Goal: Information Seeking & Learning: Learn about a topic

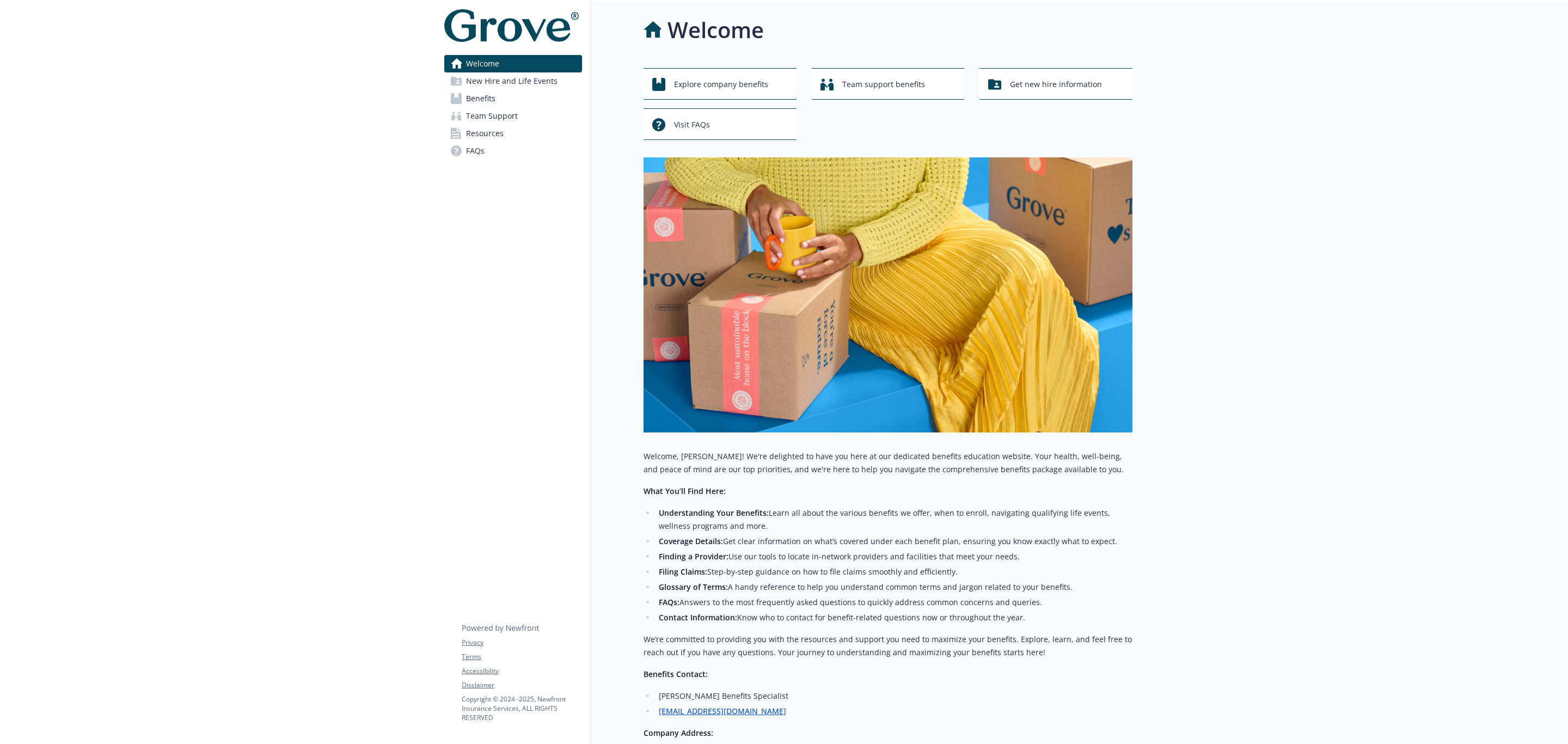
click at [538, 97] on link "Benefits" at bounding box center [513, 98] width 137 height 17
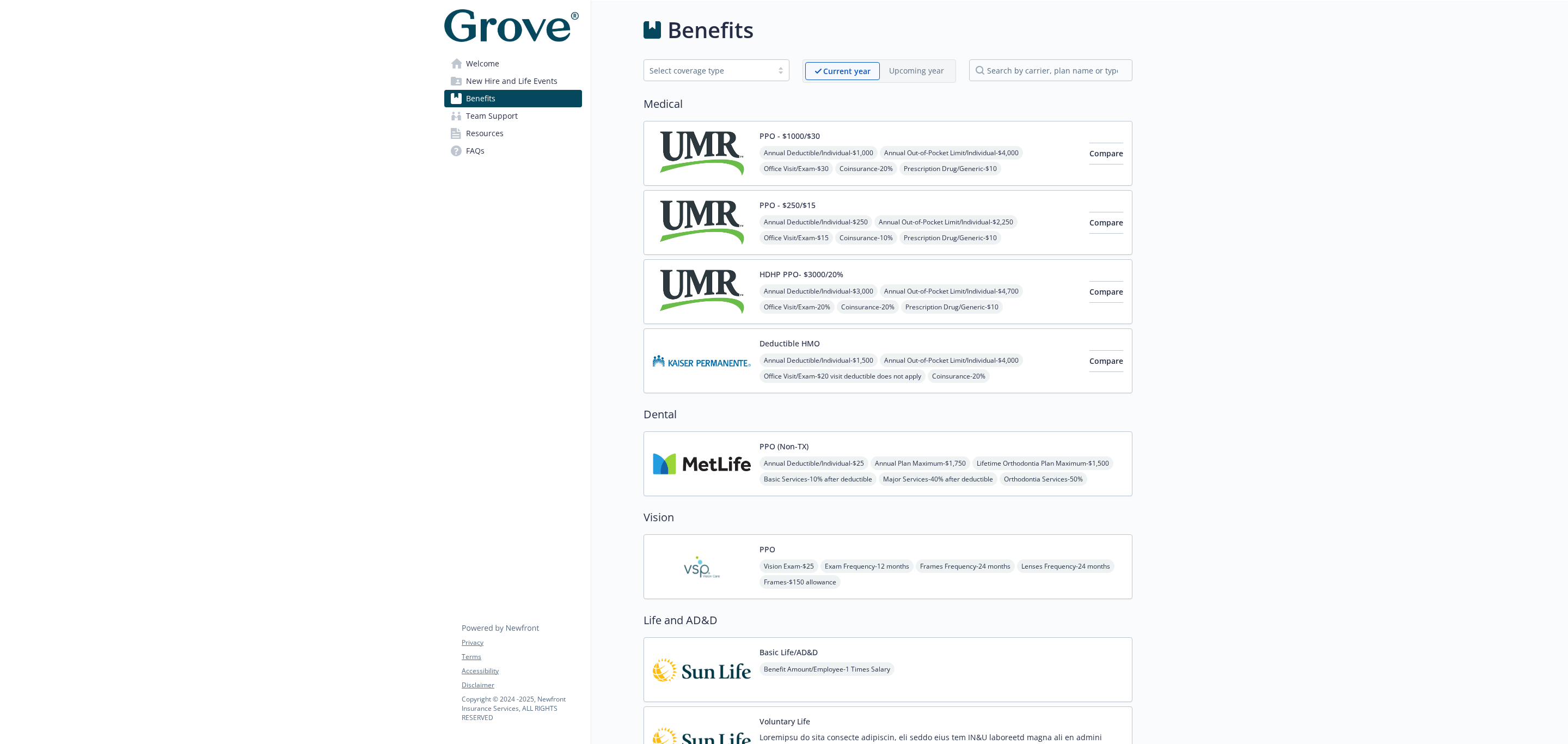
click at [689, 158] on img at bounding box center [702, 153] width 98 height 46
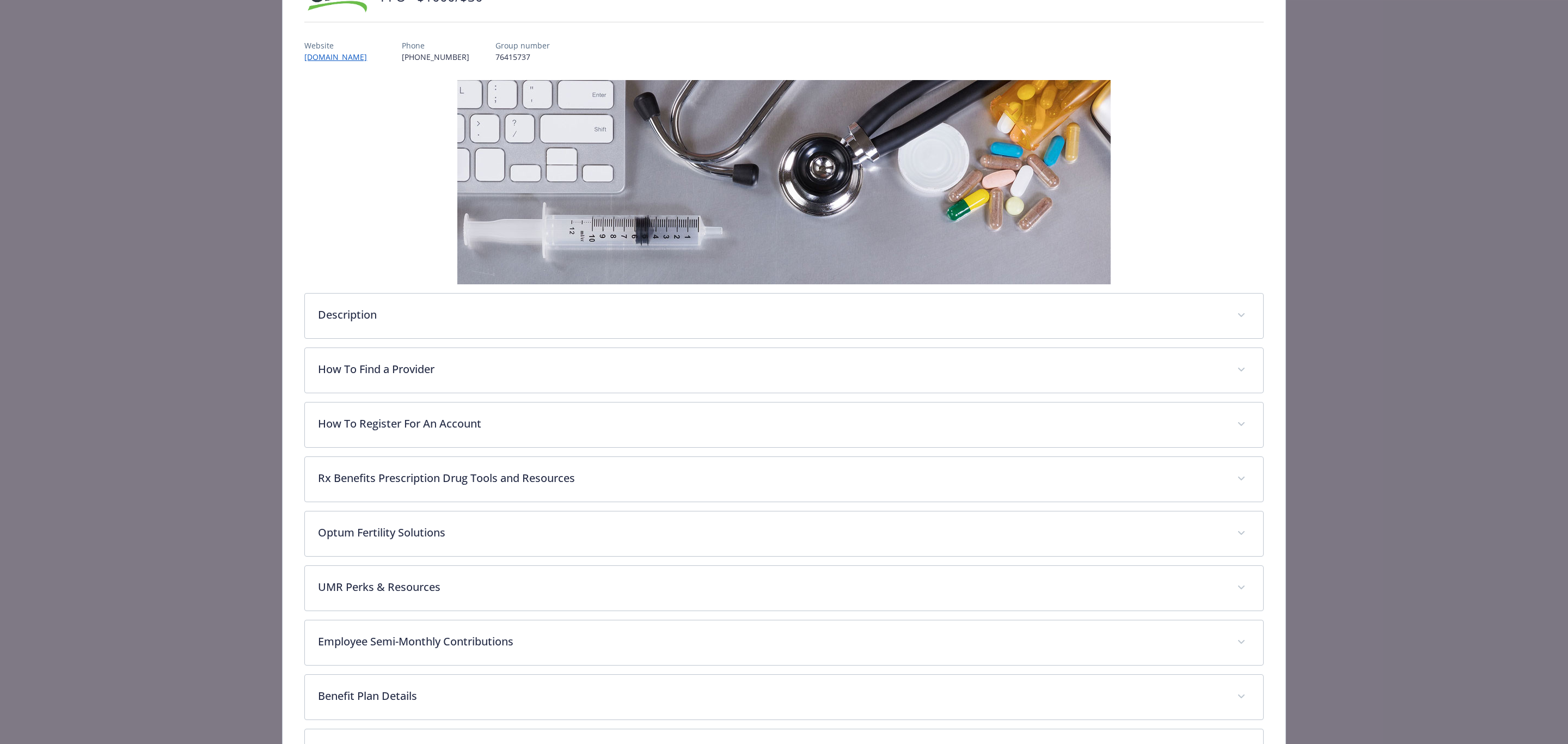
scroll to position [255, 0]
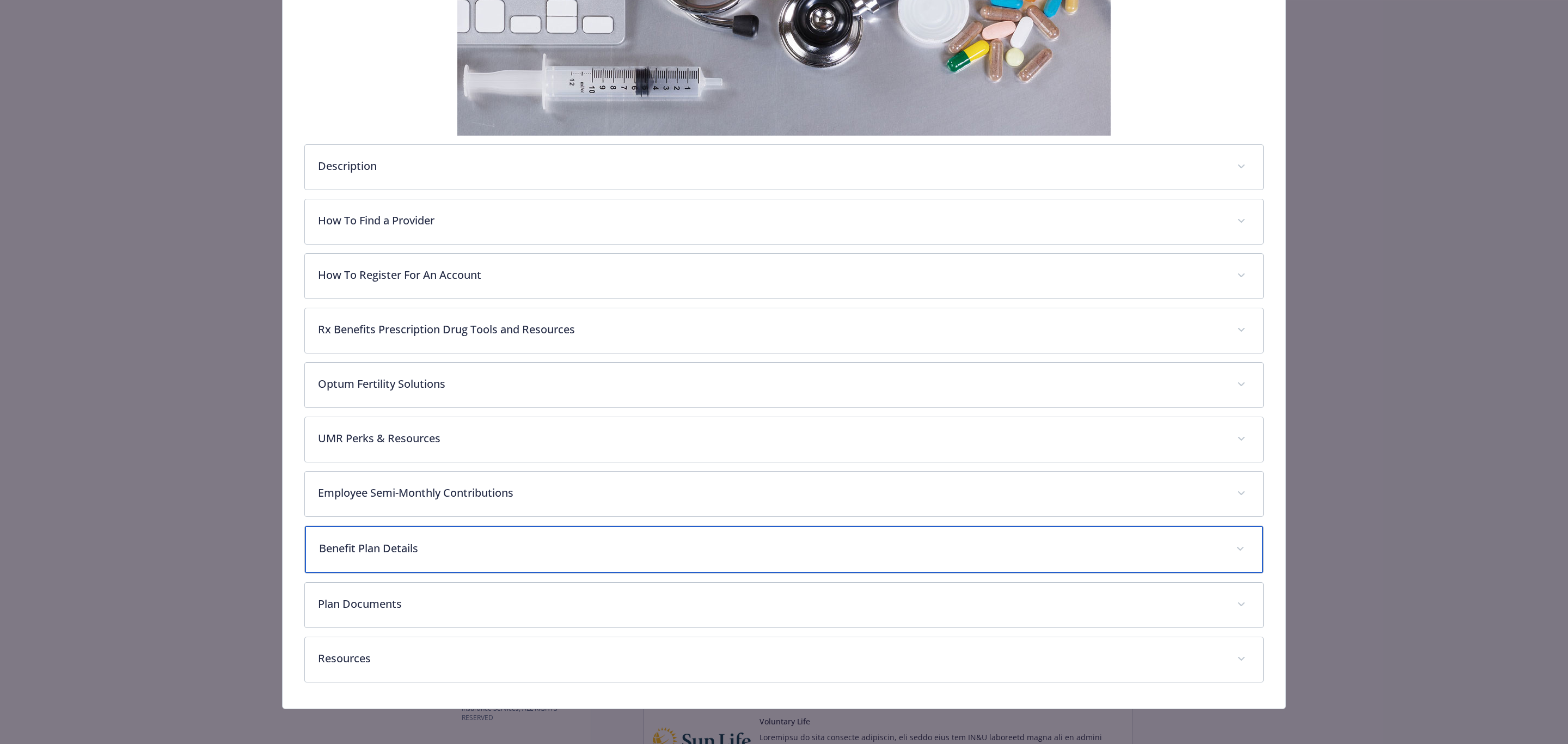
click at [369, 559] on div "Benefit Plan Details" at bounding box center [784, 549] width 958 height 46
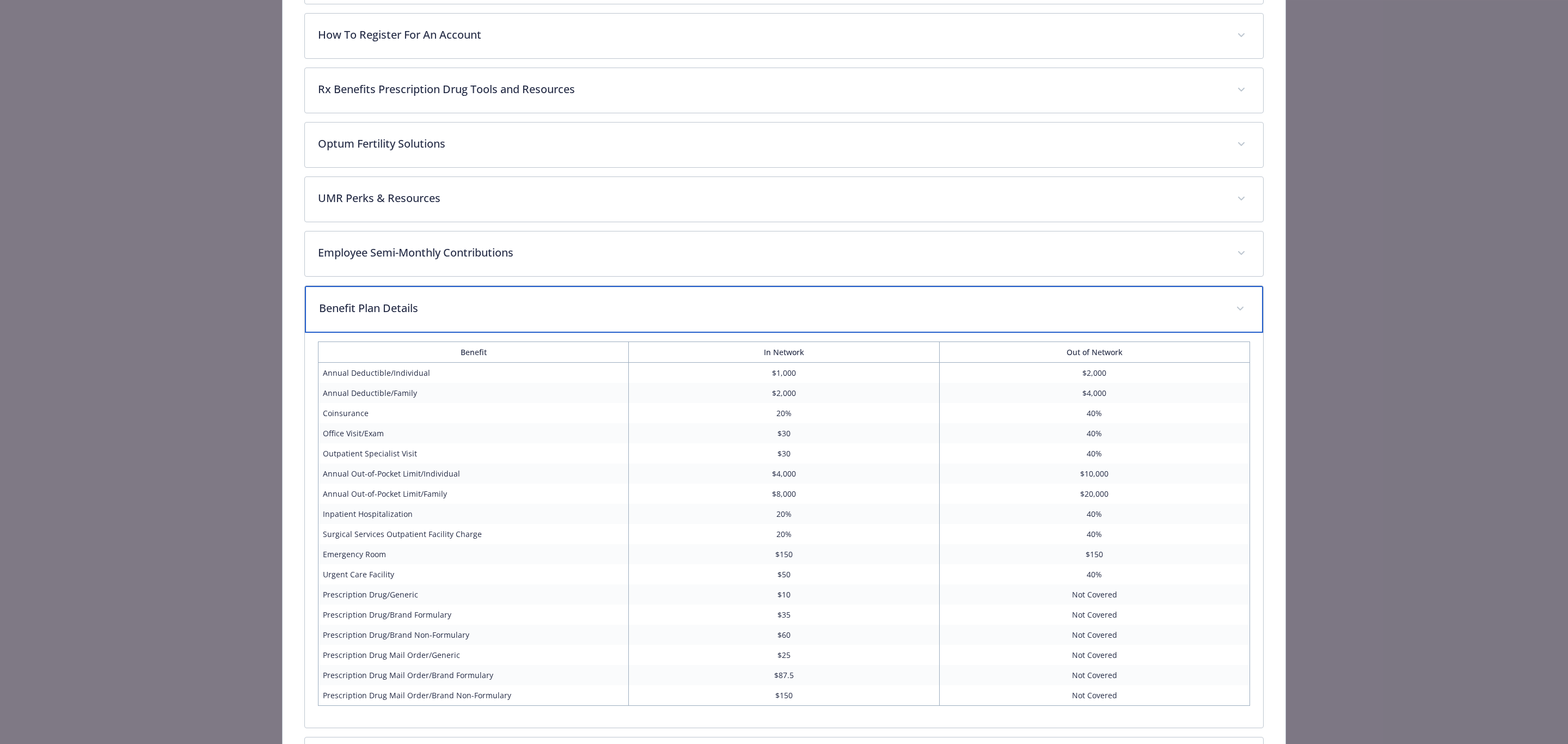
scroll to position [652, 0]
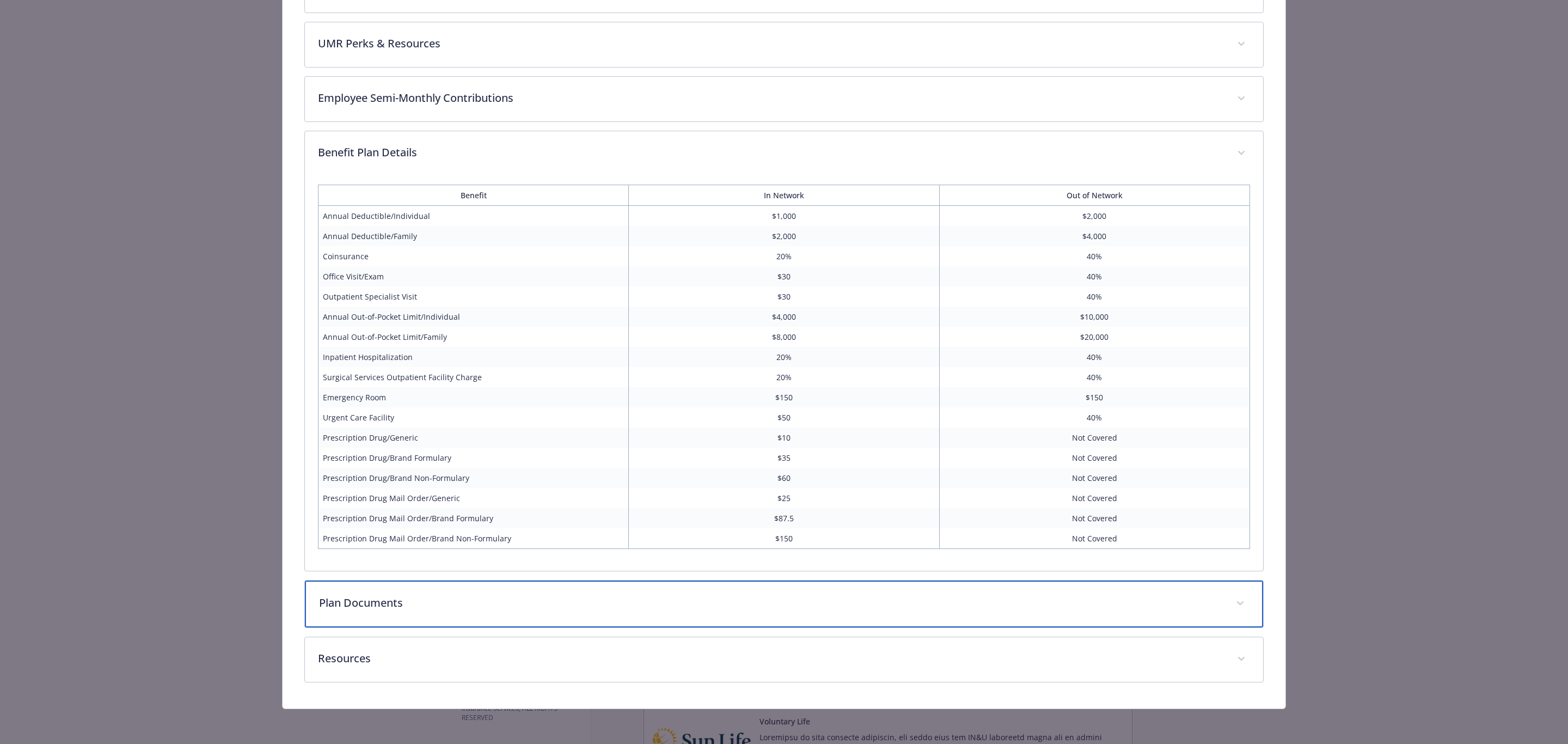
click at [399, 607] on p "Plan Documents" at bounding box center [770, 603] width 903 height 17
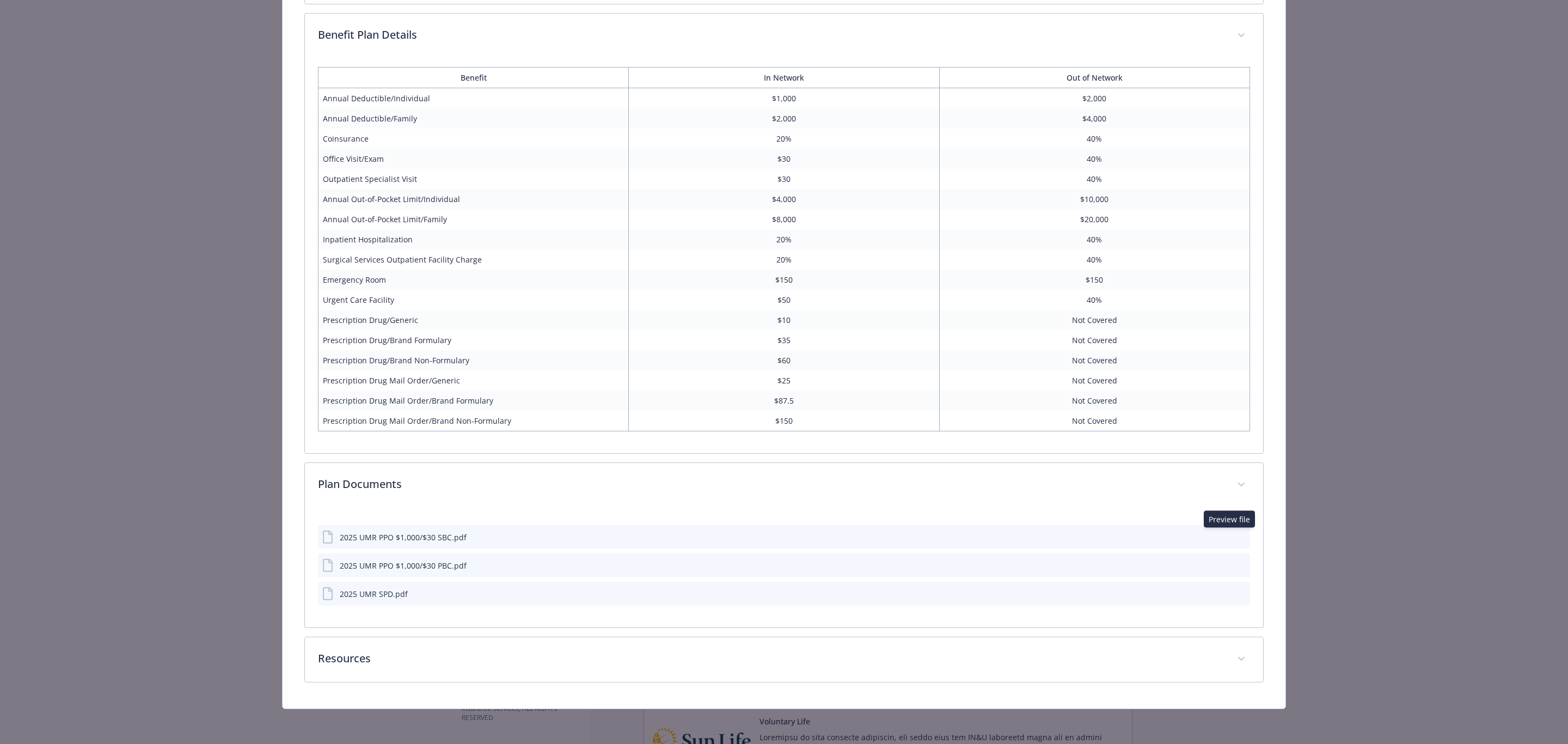
scroll to position [771, 0]
click at [1235, 537] on icon "preview file" at bounding box center [1240, 536] width 10 height 8
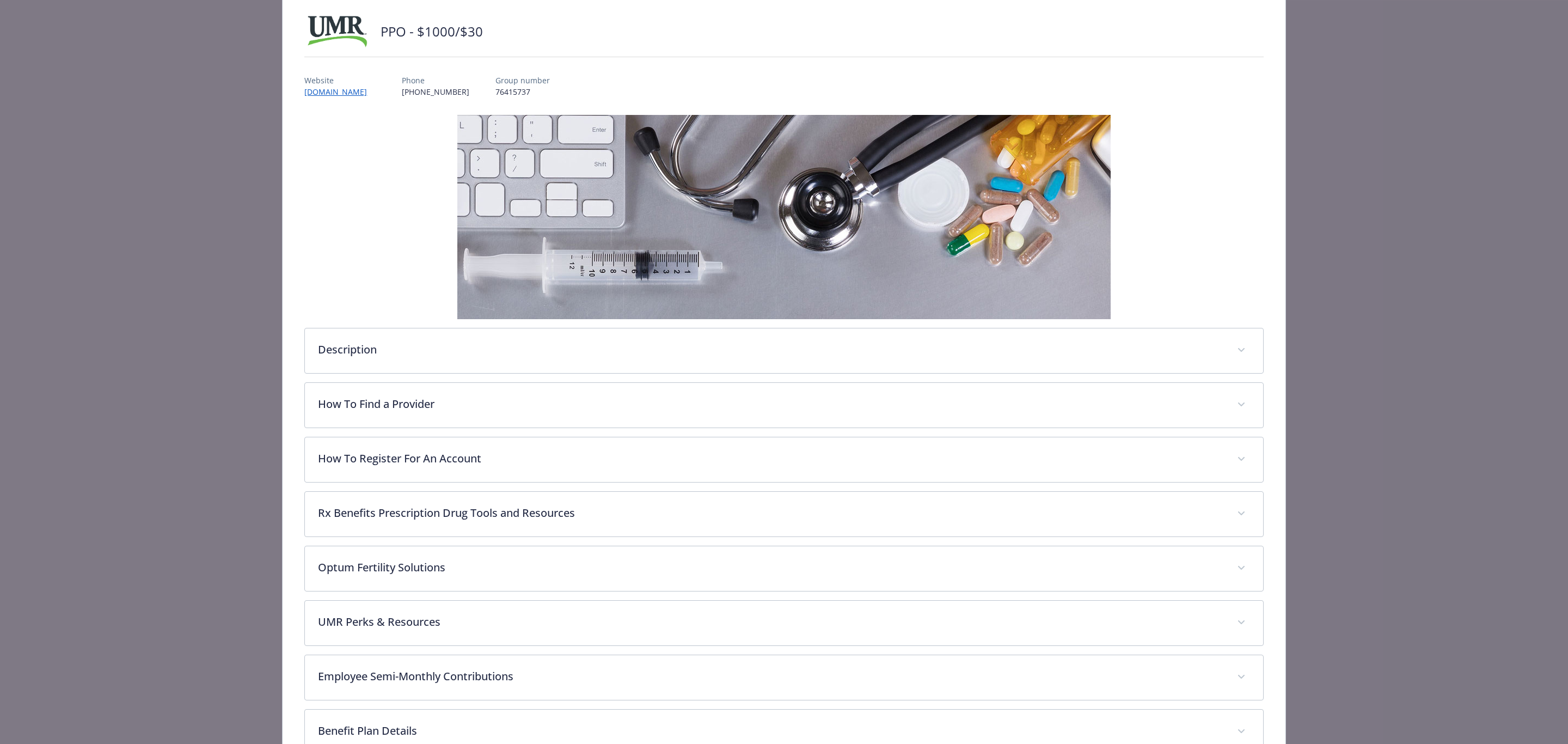
scroll to position [0, 0]
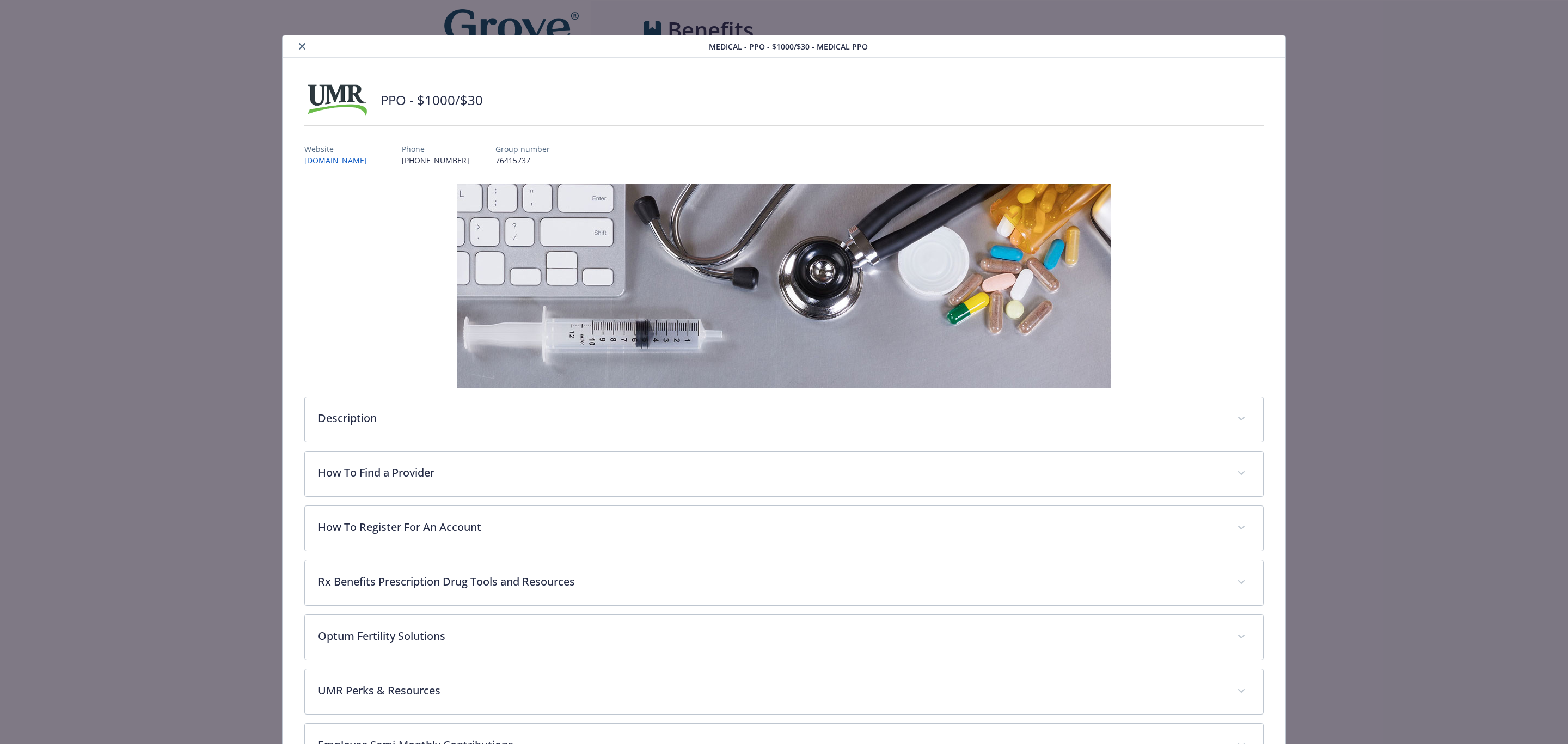
click at [305, 46] on button "close" at bounding box center [302, 46] width 13 height 13
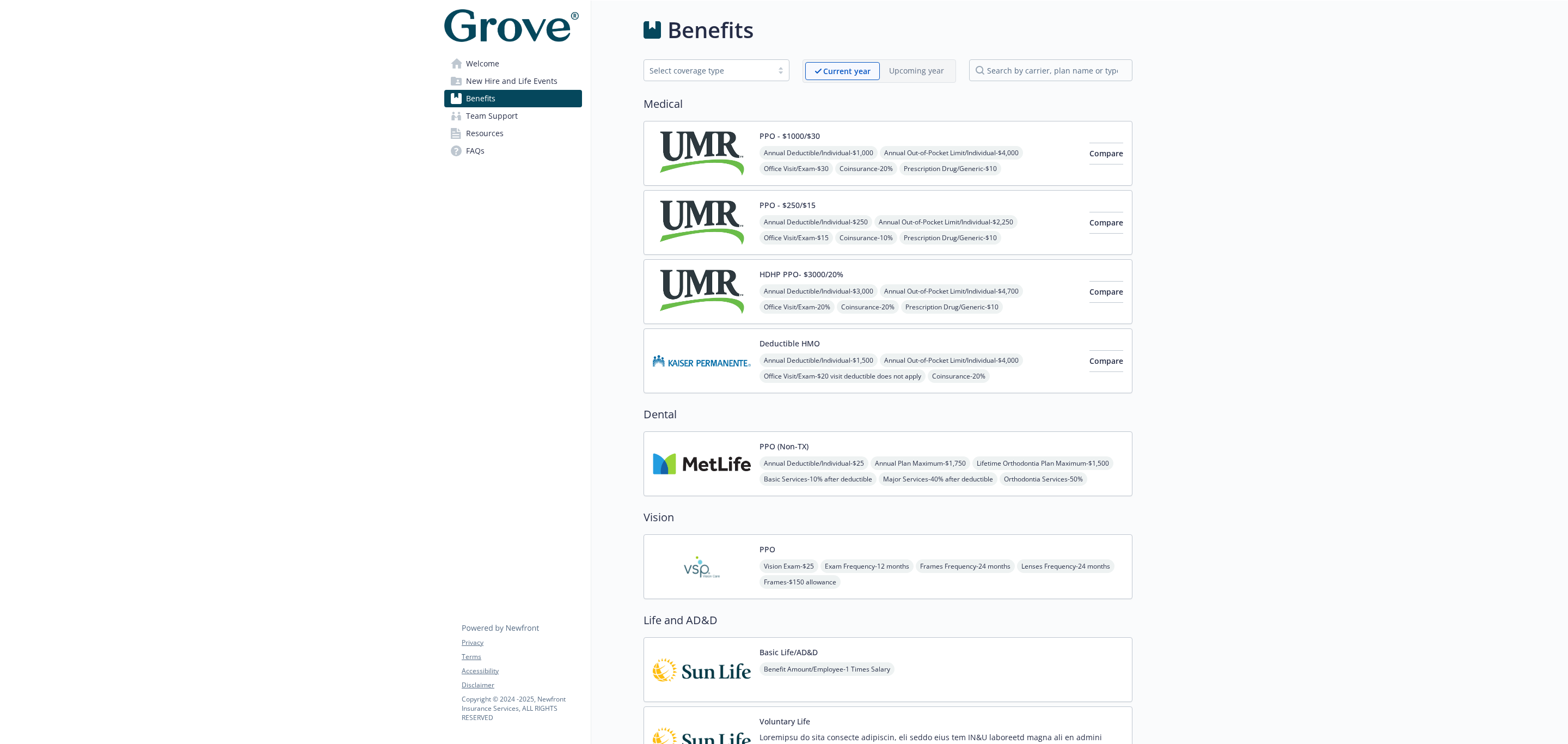
click at [509, 87] on span "New Hire and Life Events" at bounding box center [512, 81] width 92 height 17
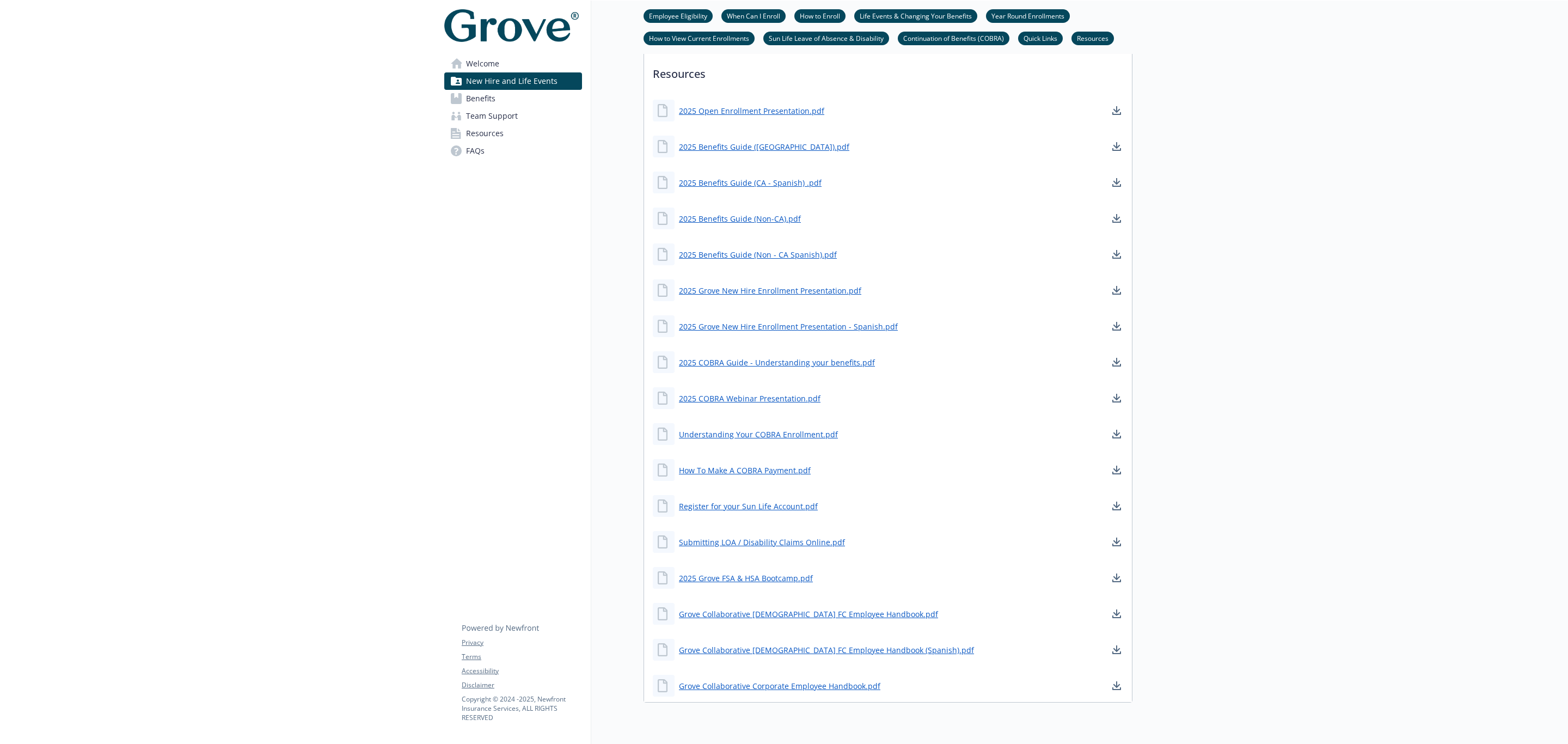
scroll to position [840, 0]
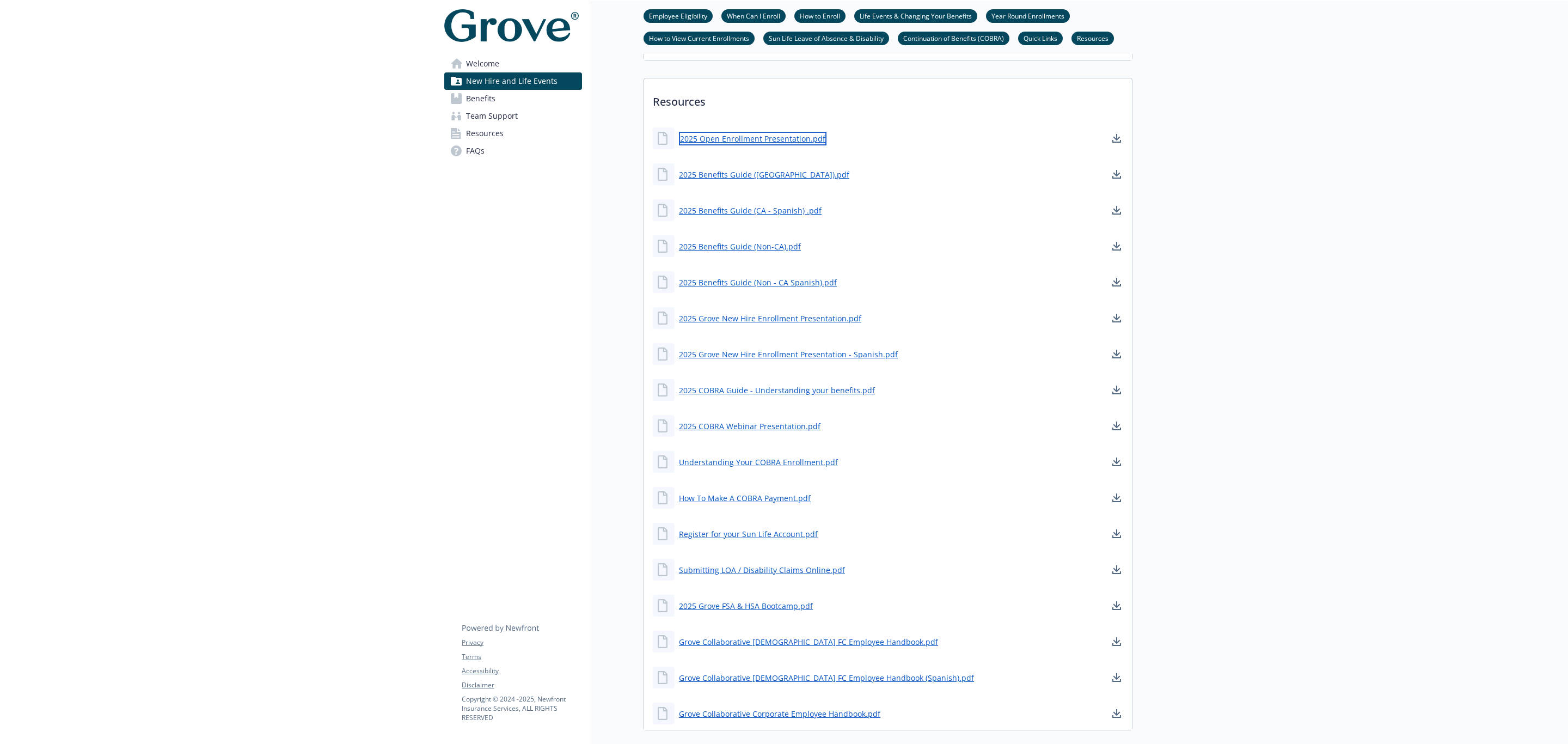
click at [748, 140] on link "2025 Open Enrollment Presentation.pdf" at bounding box center [752, 139] width 148 height 14
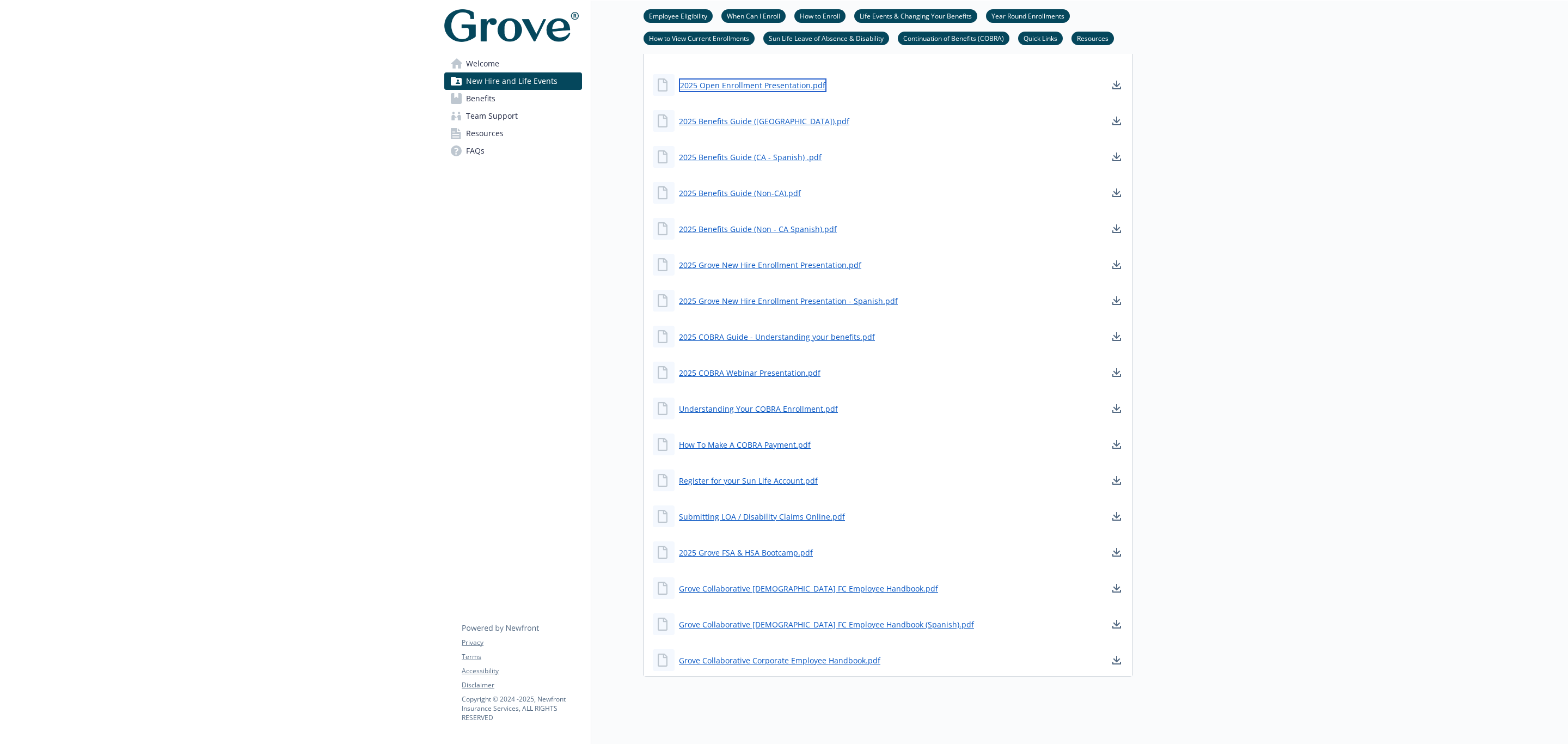
scroll to position [922, 0]
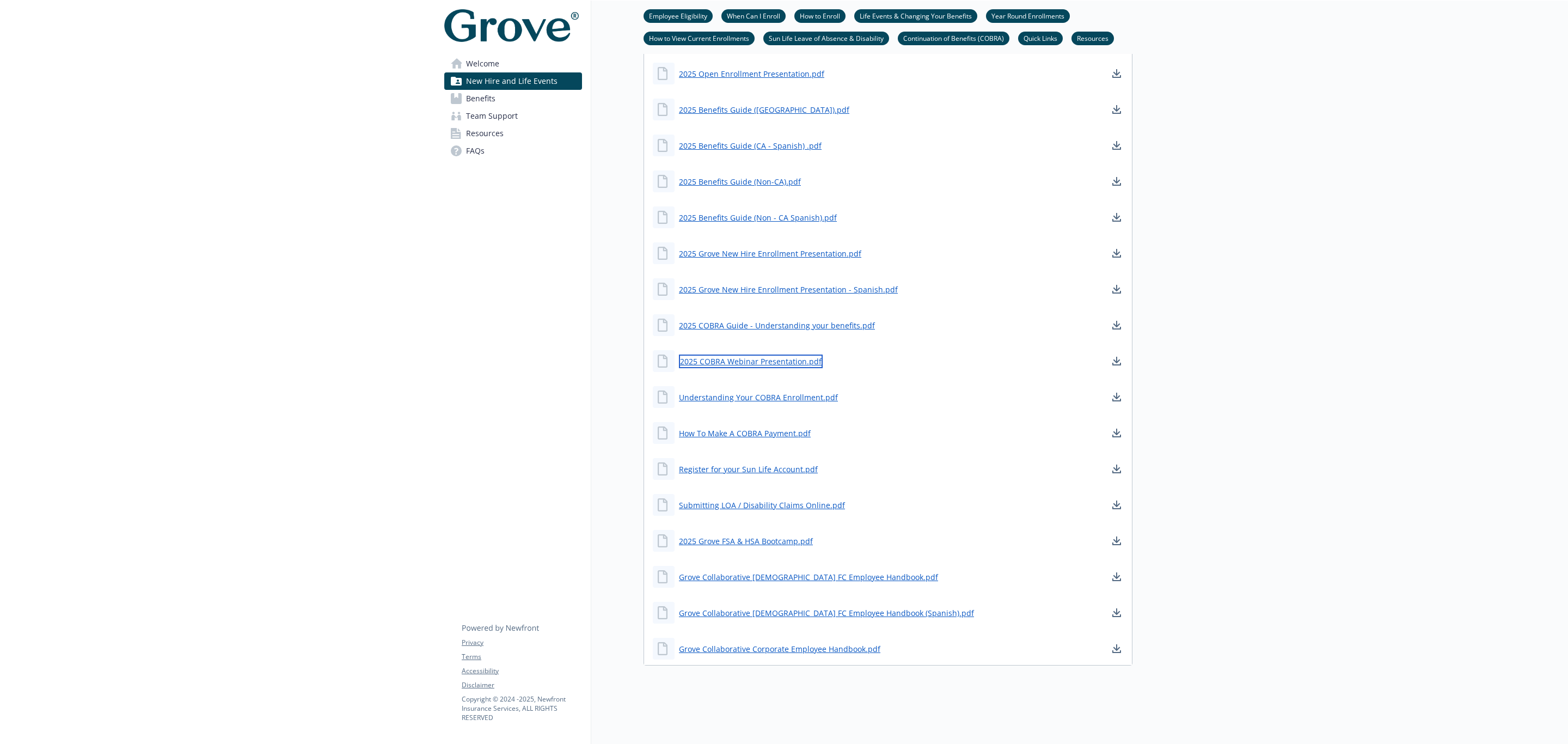
click at [730, 355] on link "2025 COBRA Webinar Presentation.pdf" at bounding box center [750, 362] width 144 height 14
click at [468, 103] on span "Benefits" at bounding box center [481, 98] width 29 height 17
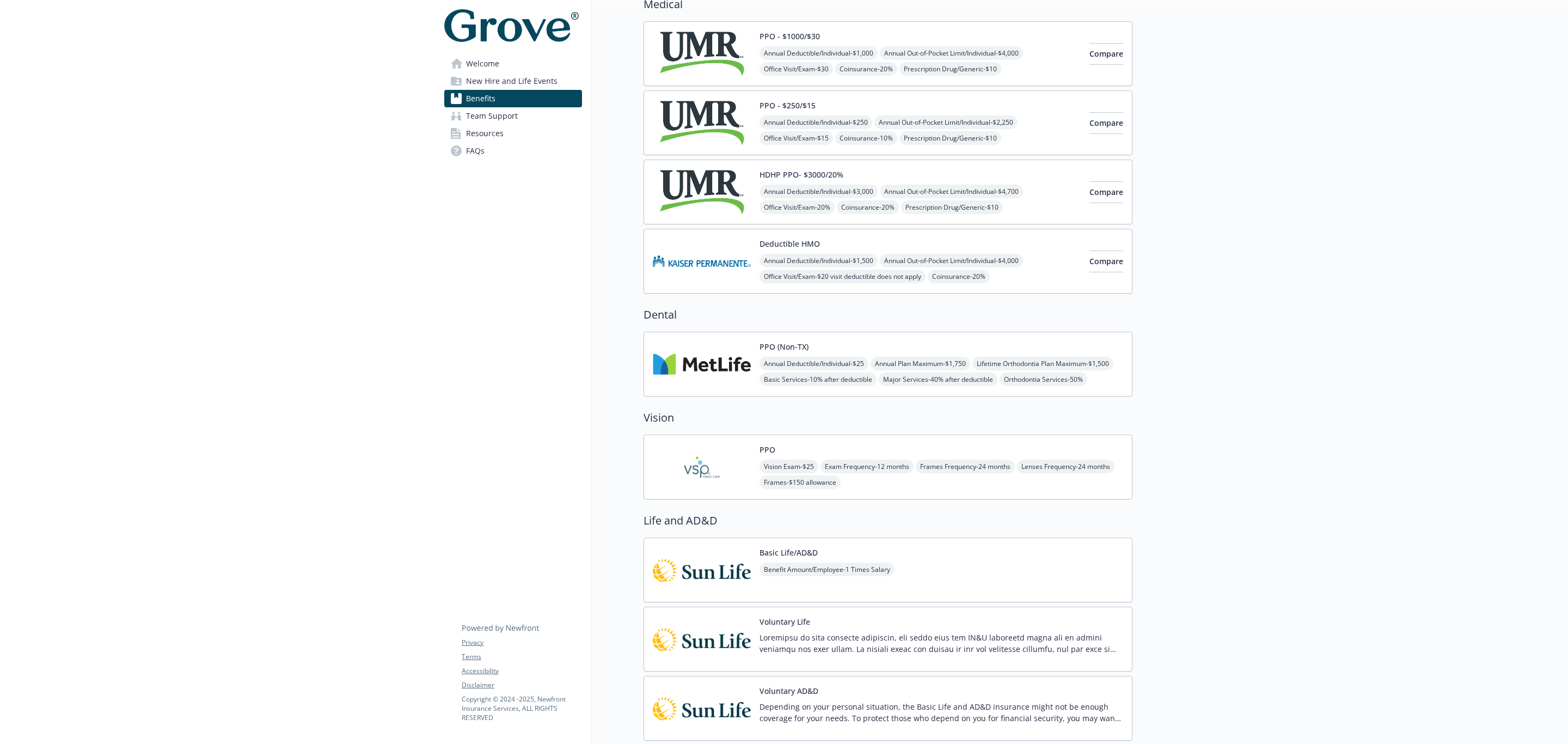
scroll to position [51, 0]
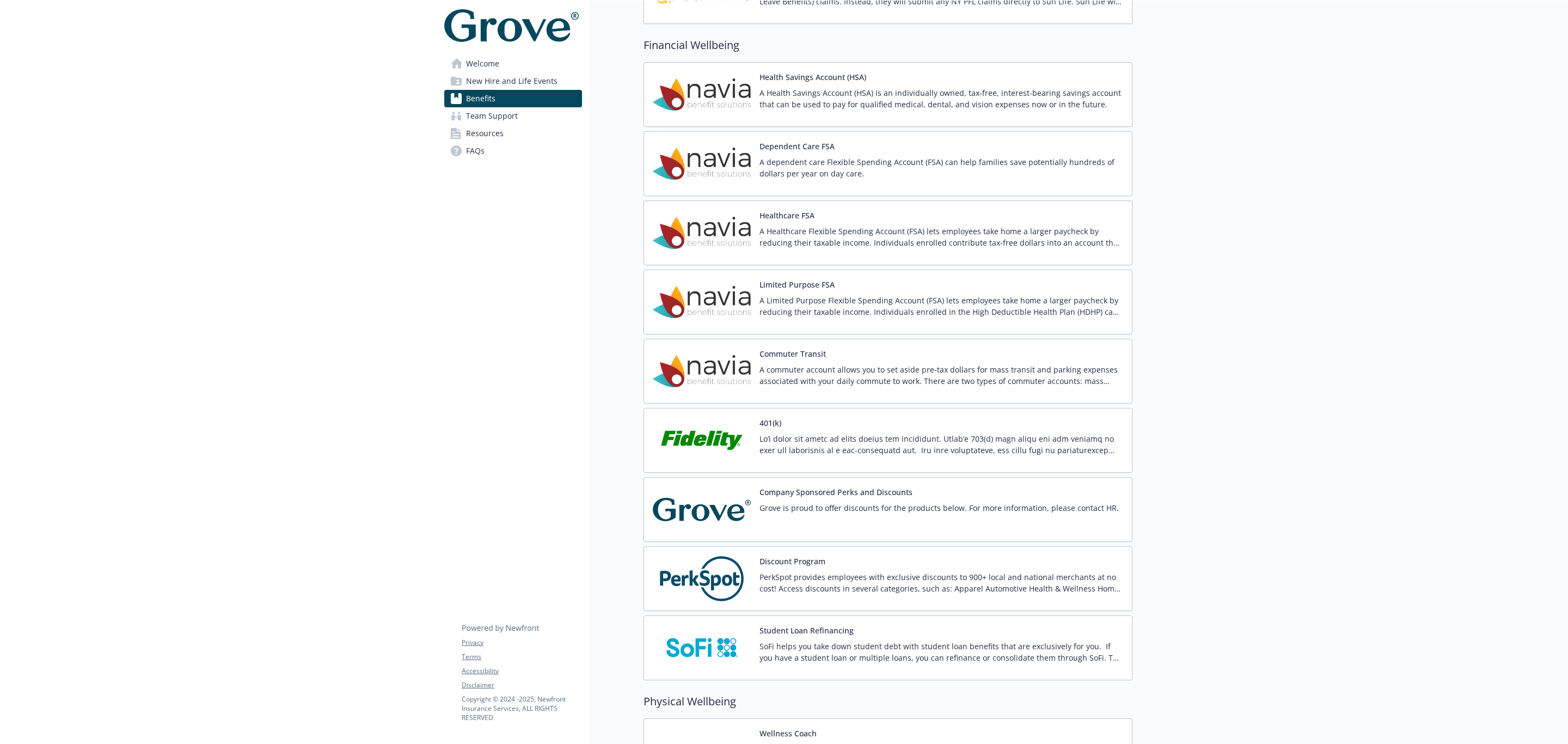
click at [759, 443] on div "401(k)" at bounding box center [888, 440] width 471 height 46
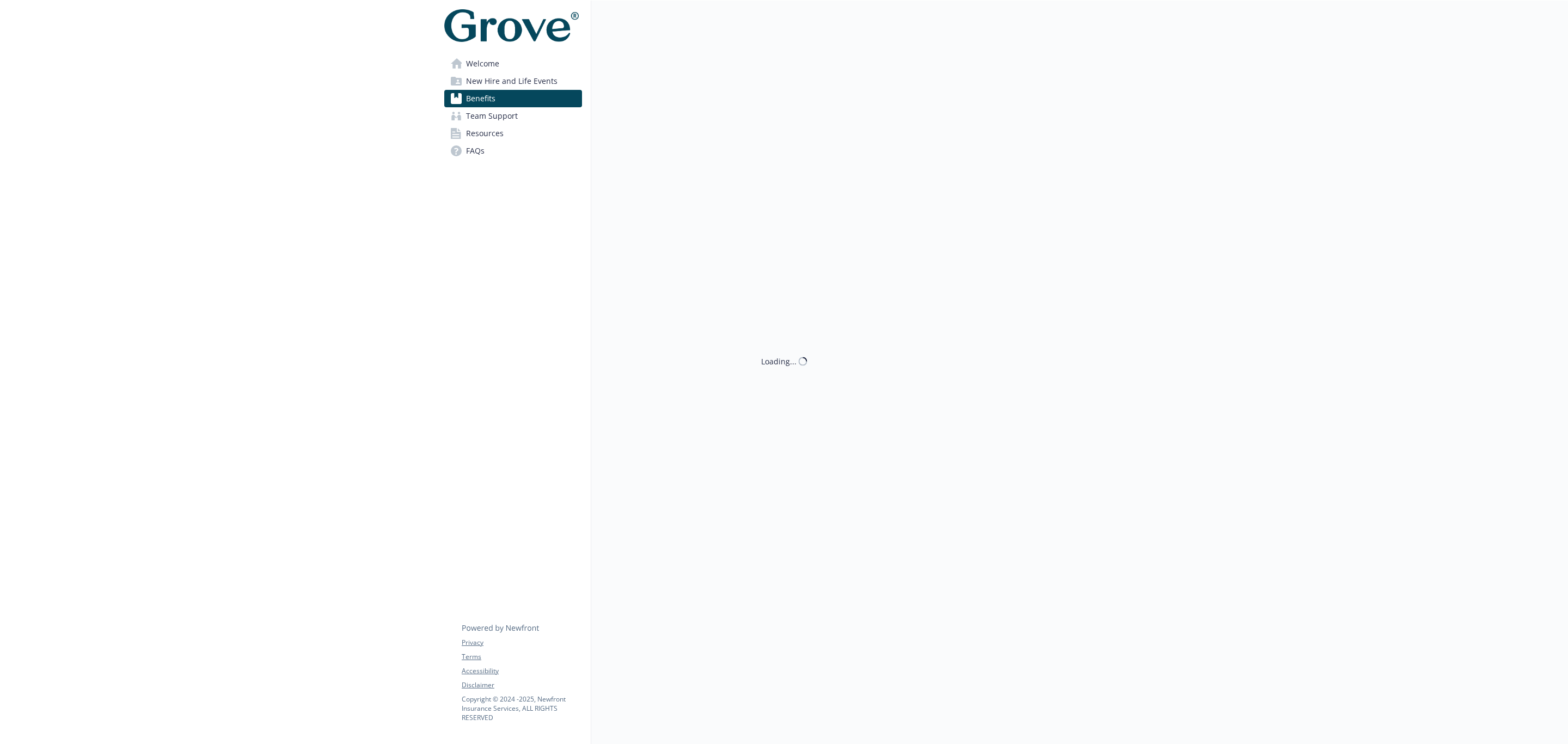
scroll to position [1194, 0]
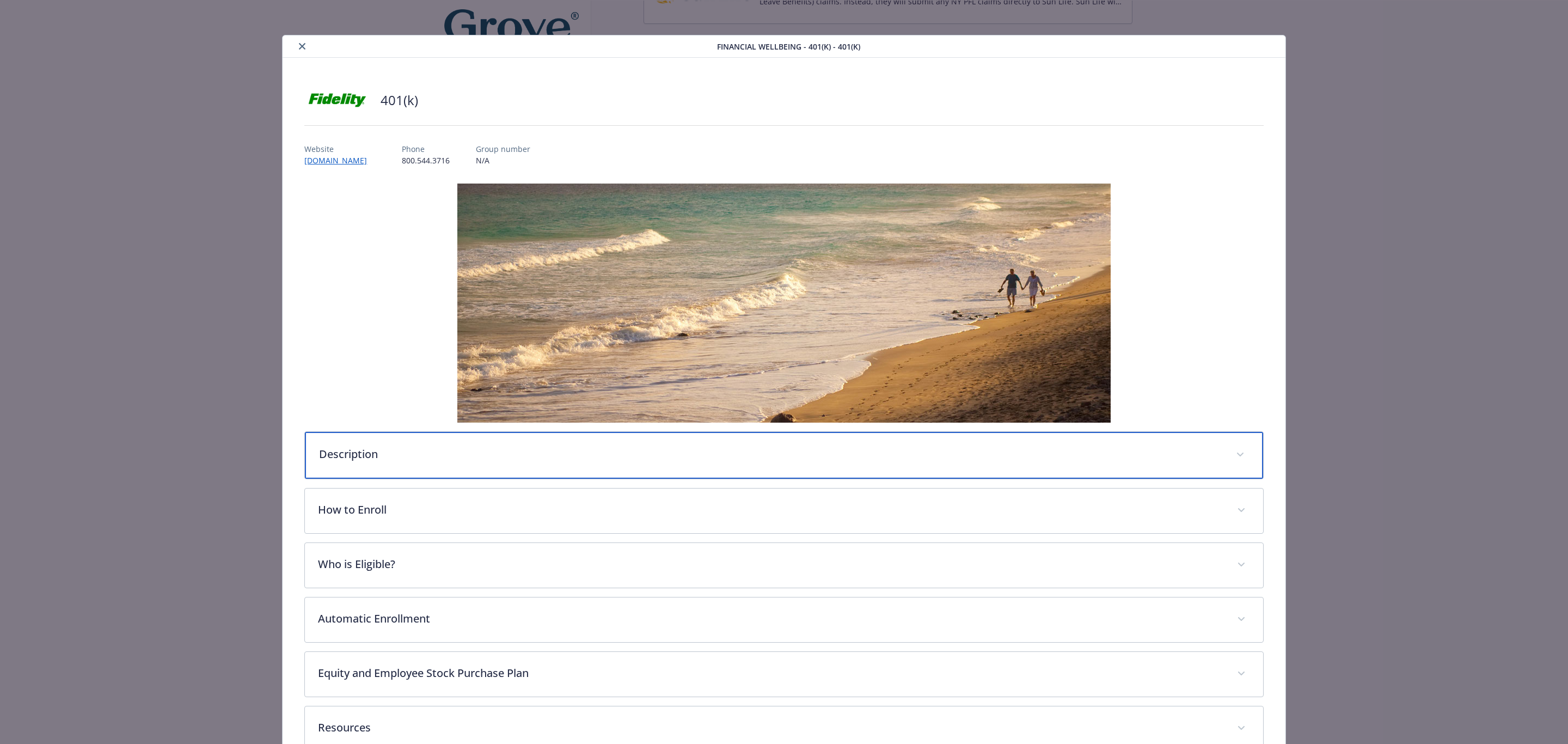
click at [412, 466] on div "Description" at bounding box center [784, 455] width 958 height 46
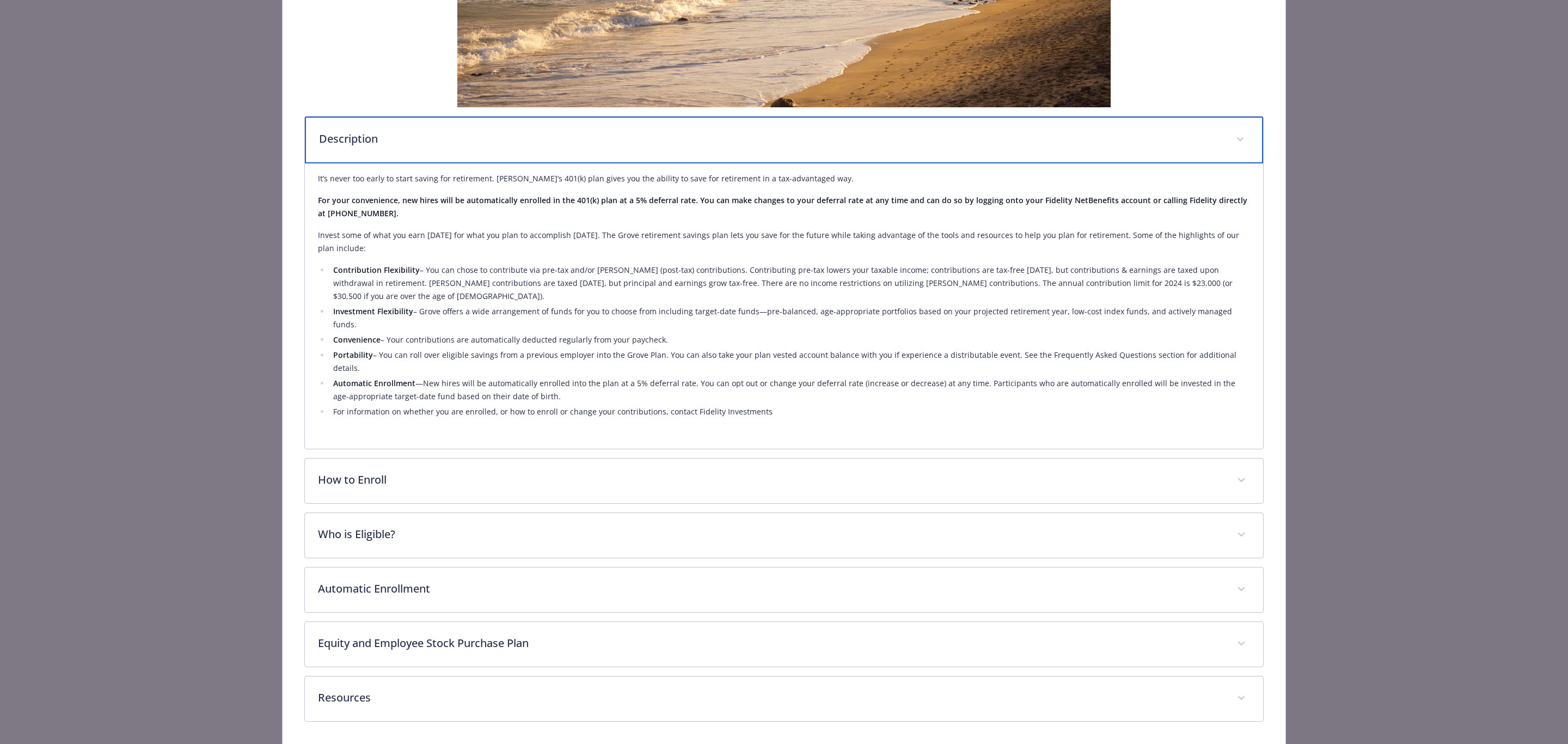
scroll to position [319, 0]
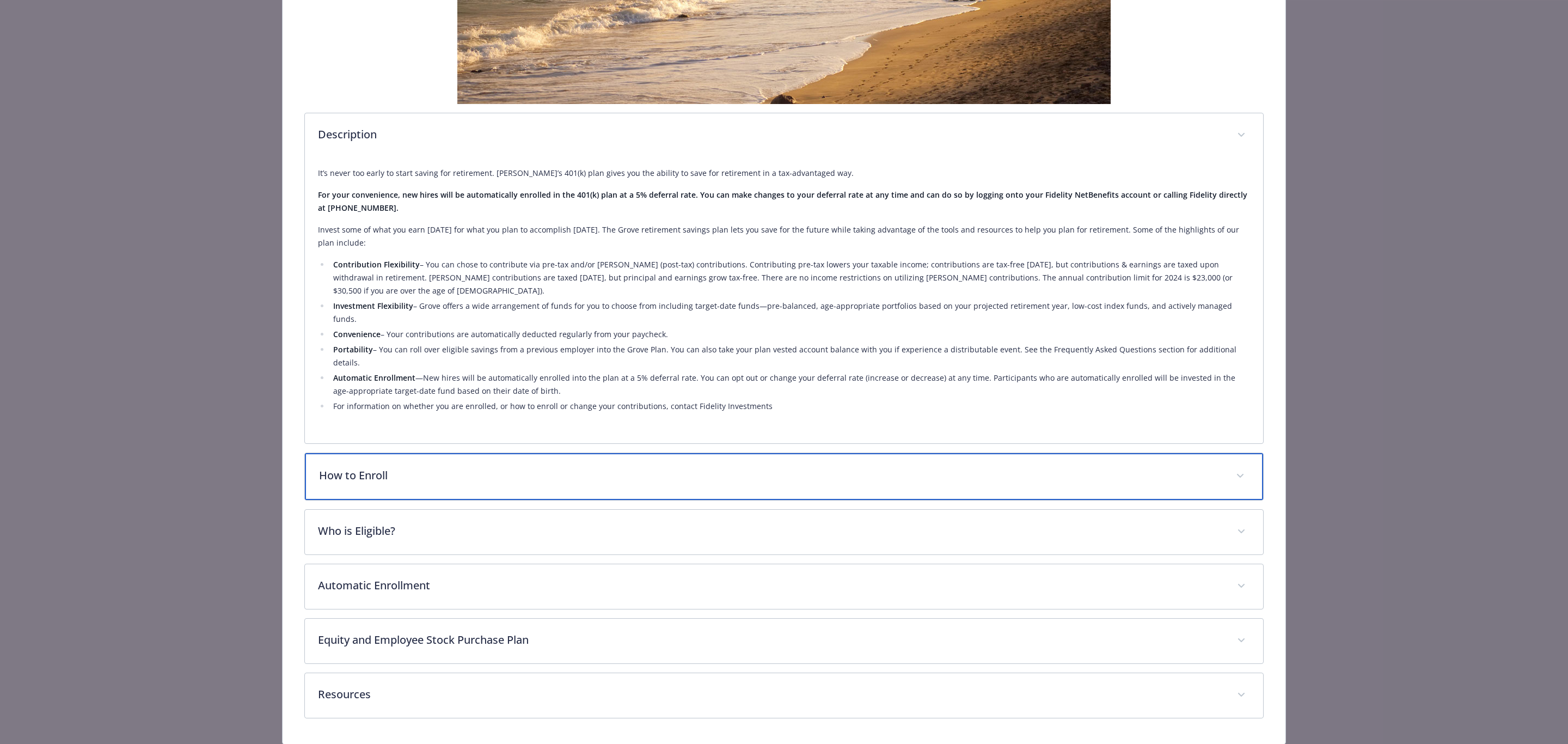
click at [425, 454] on div "How to Enroll" at bounding box center [784, 476] width 958 height 46
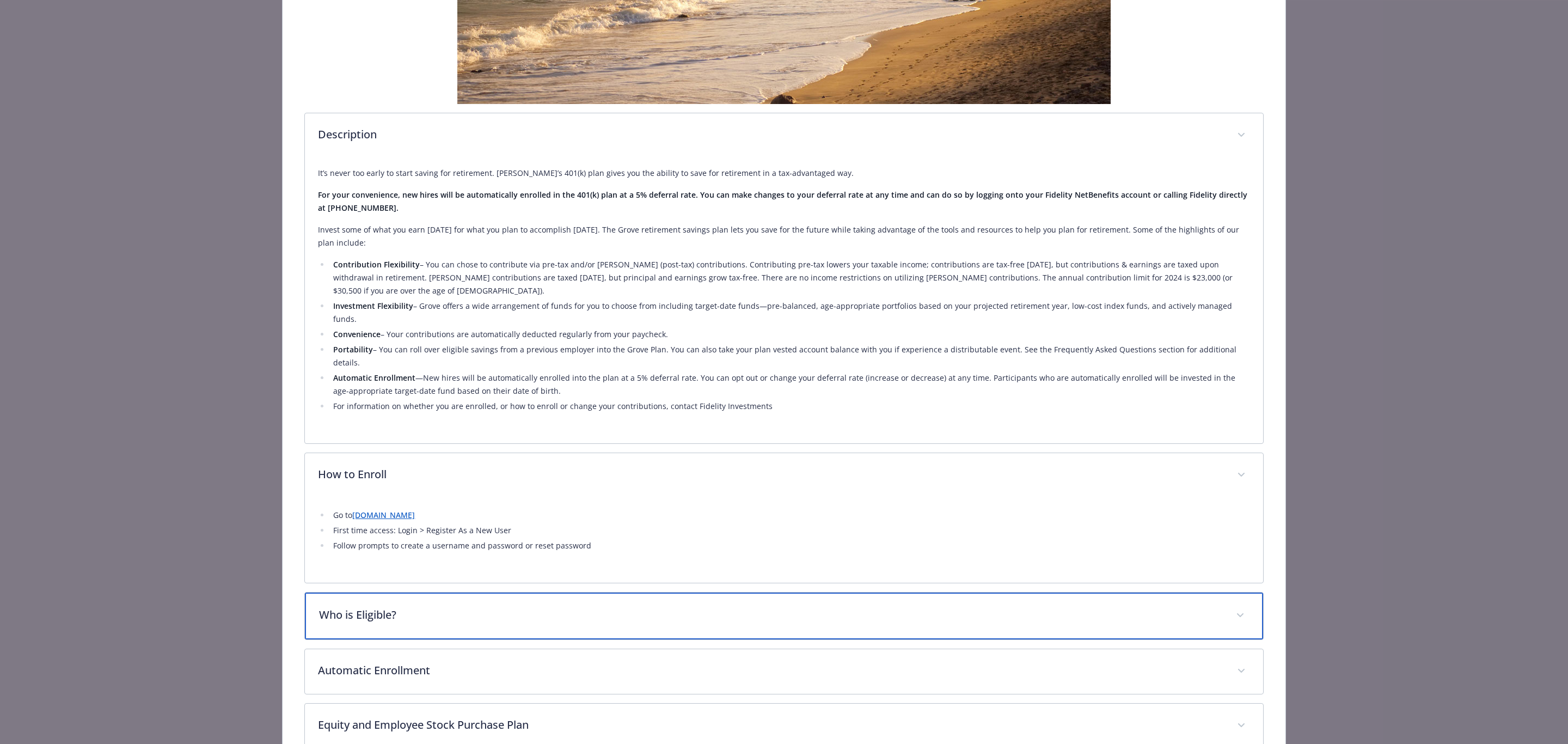
click at [385, 593] on div "Who is Eligible?" at bounding box center [784, 616] width 958 height 46
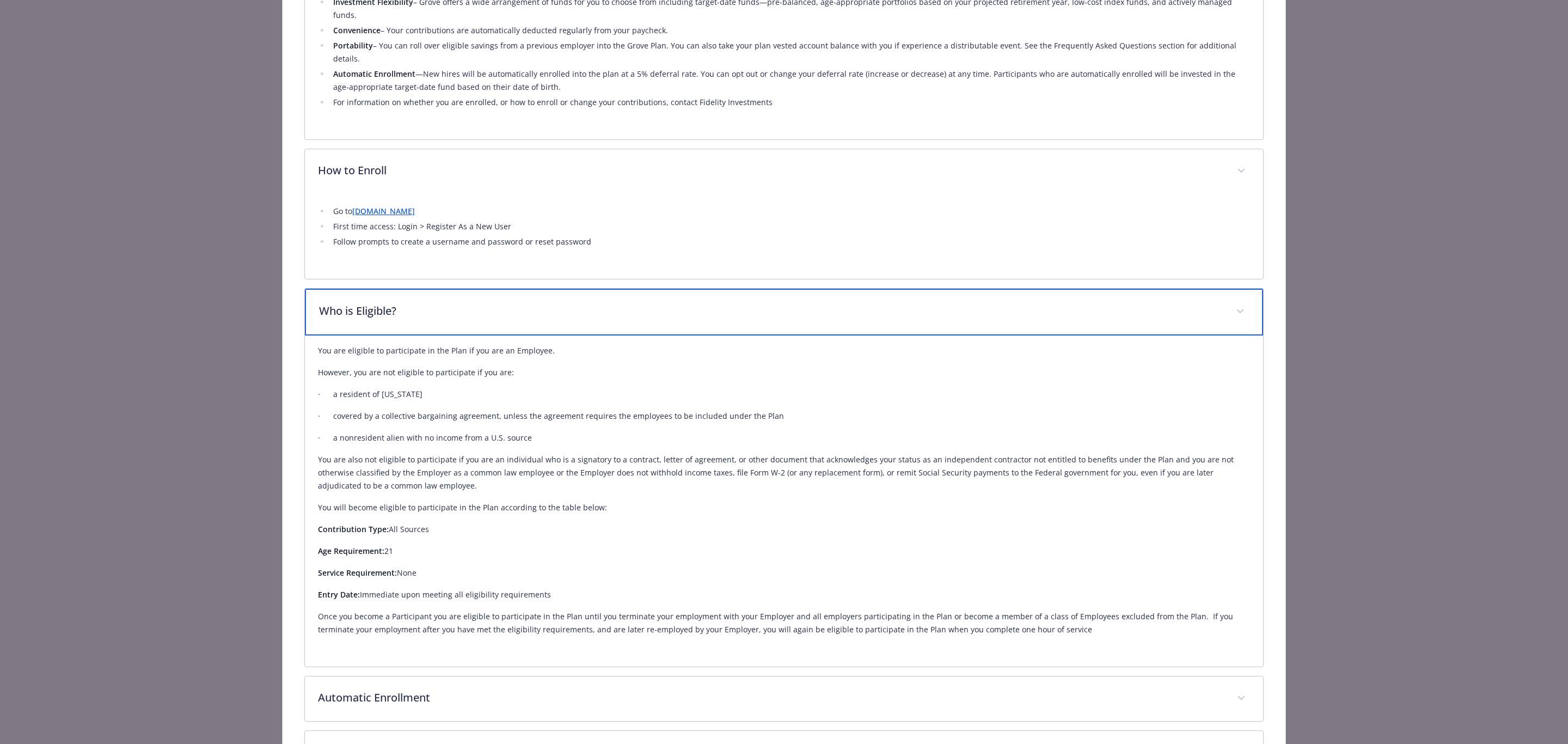
scroll to position [645, 0]
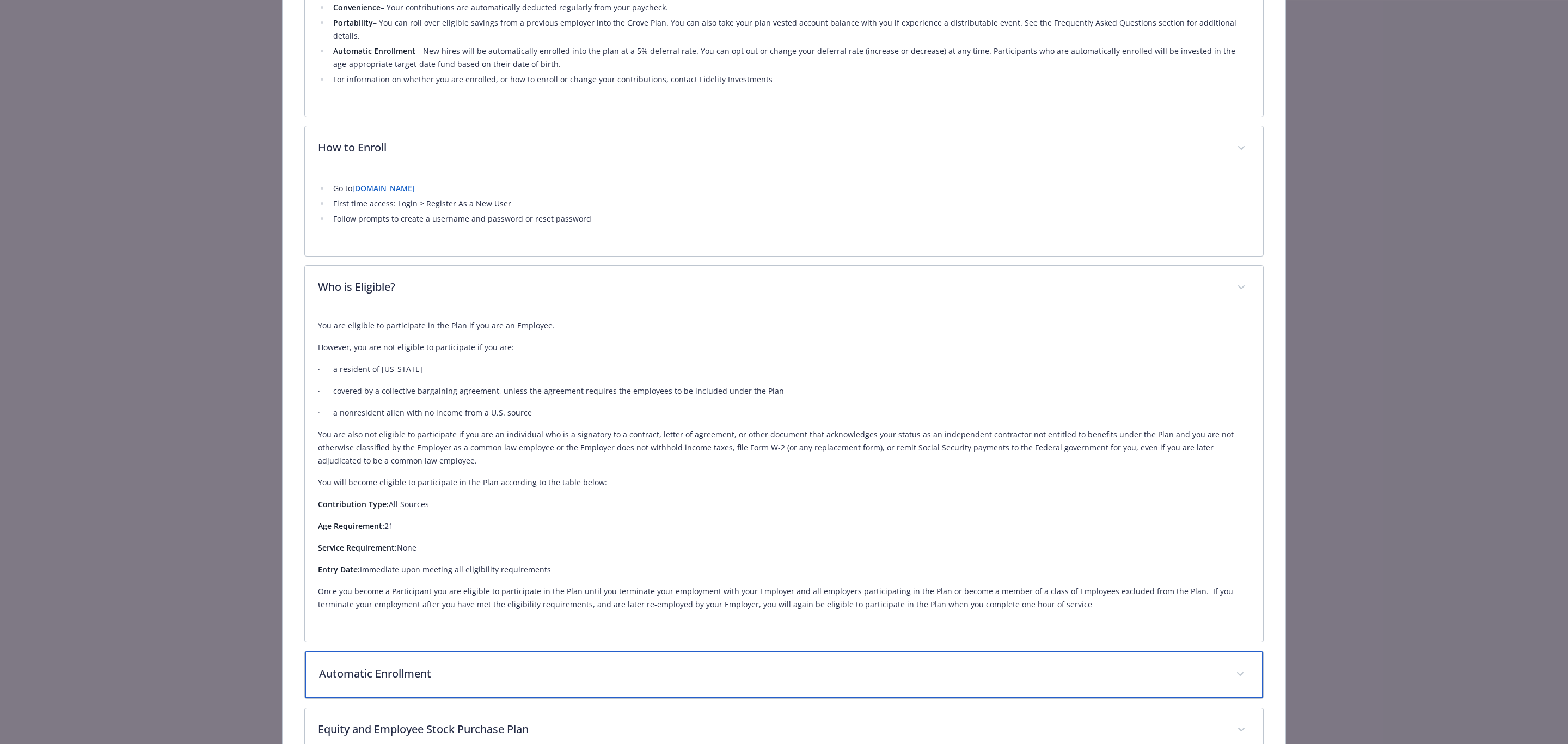
click at [330, 666] on p "Automatic Enrollment" at bounding box center [770, 674] width 903 height 17
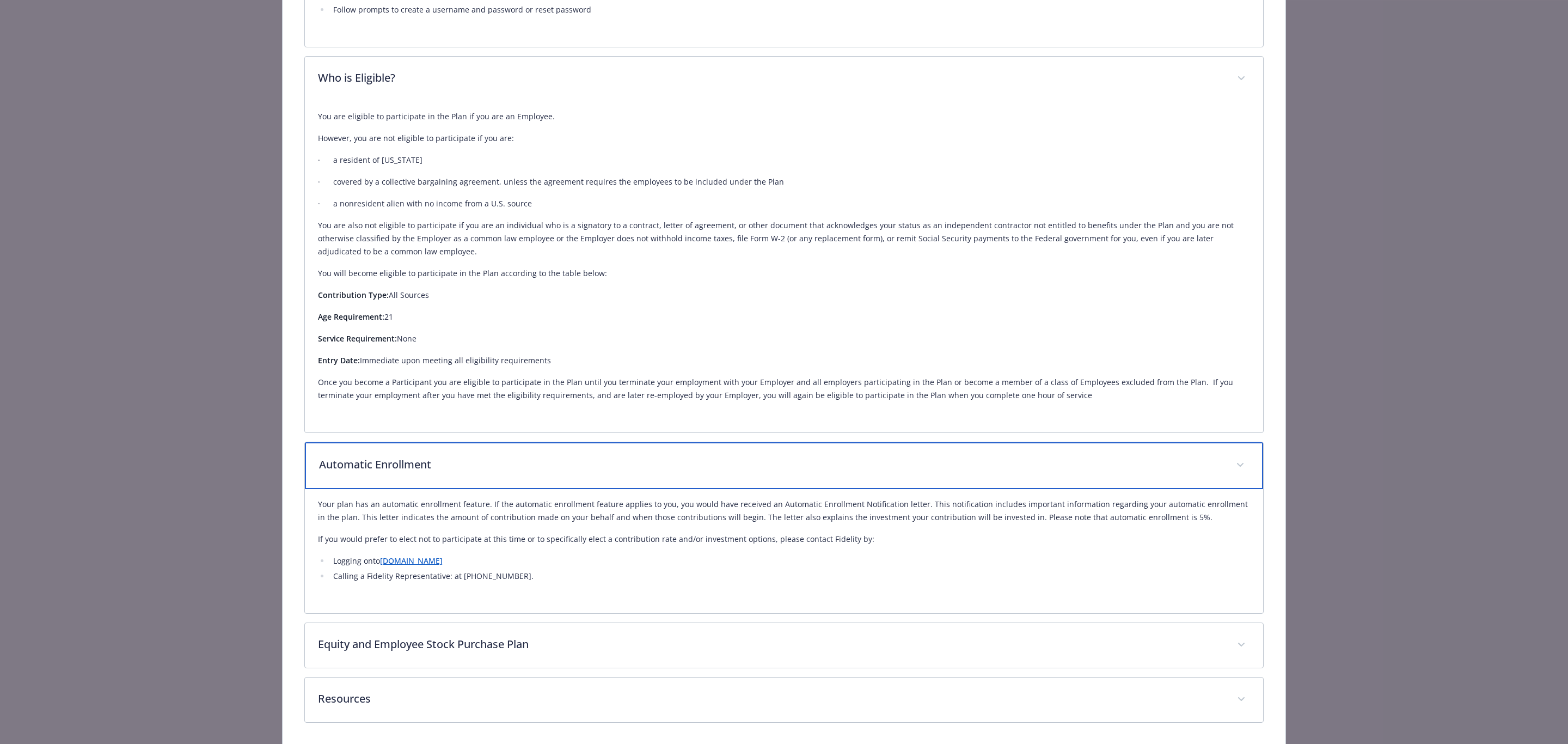
scroll to position [858, 0]
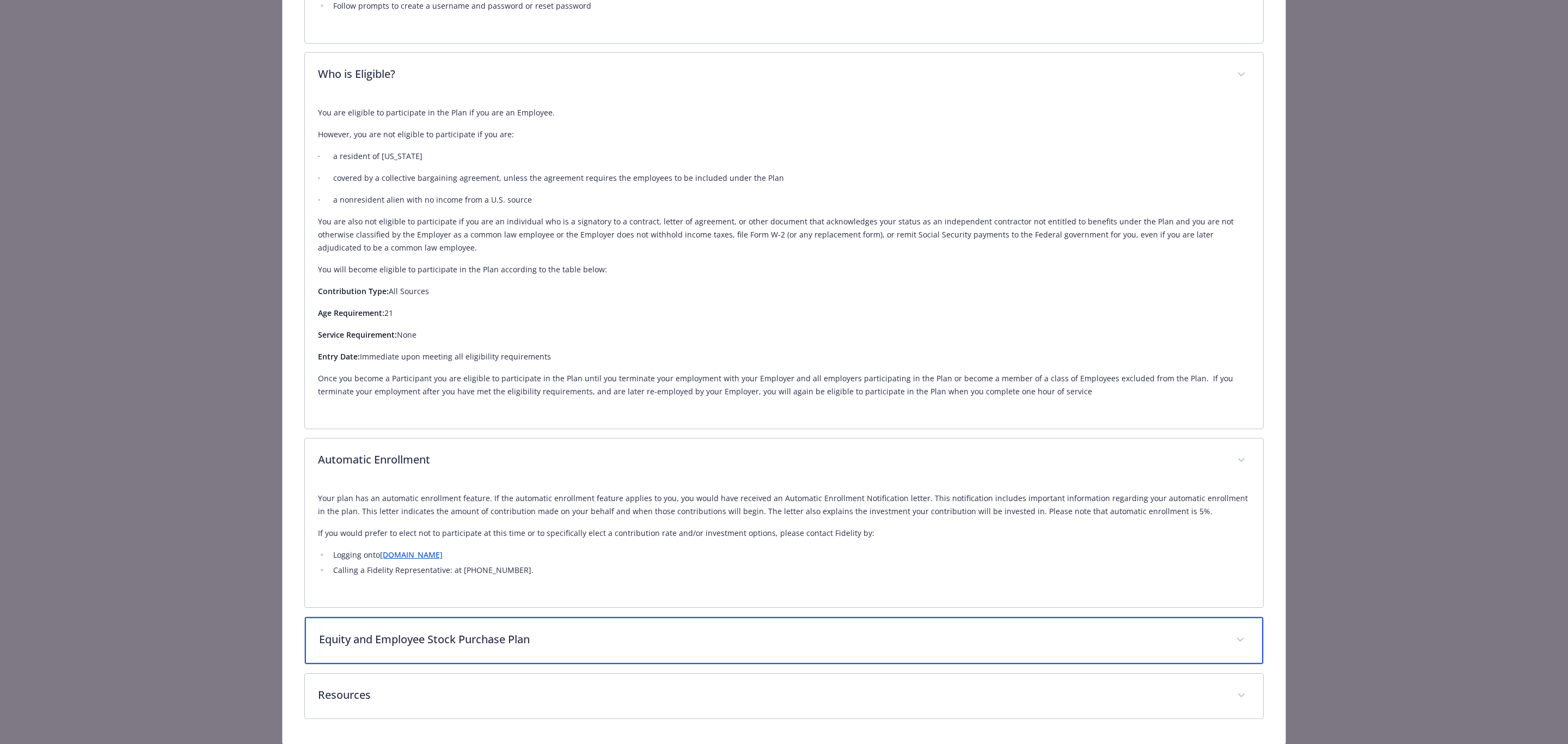
click at [360, 618] on div "Equity and Employee Stock Purchase Plan" at bounding box center [784, 640] width 958 height 46
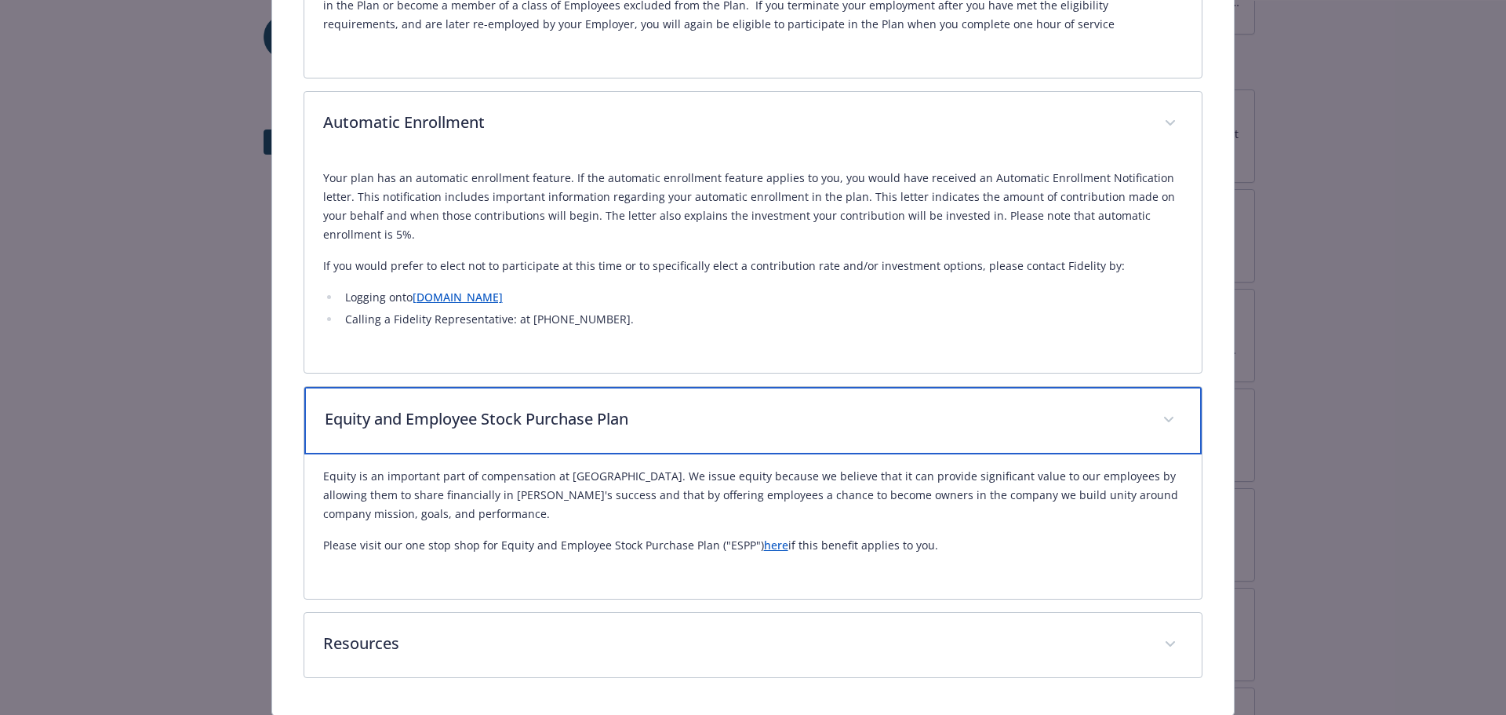
scroll to position [1833, 0]
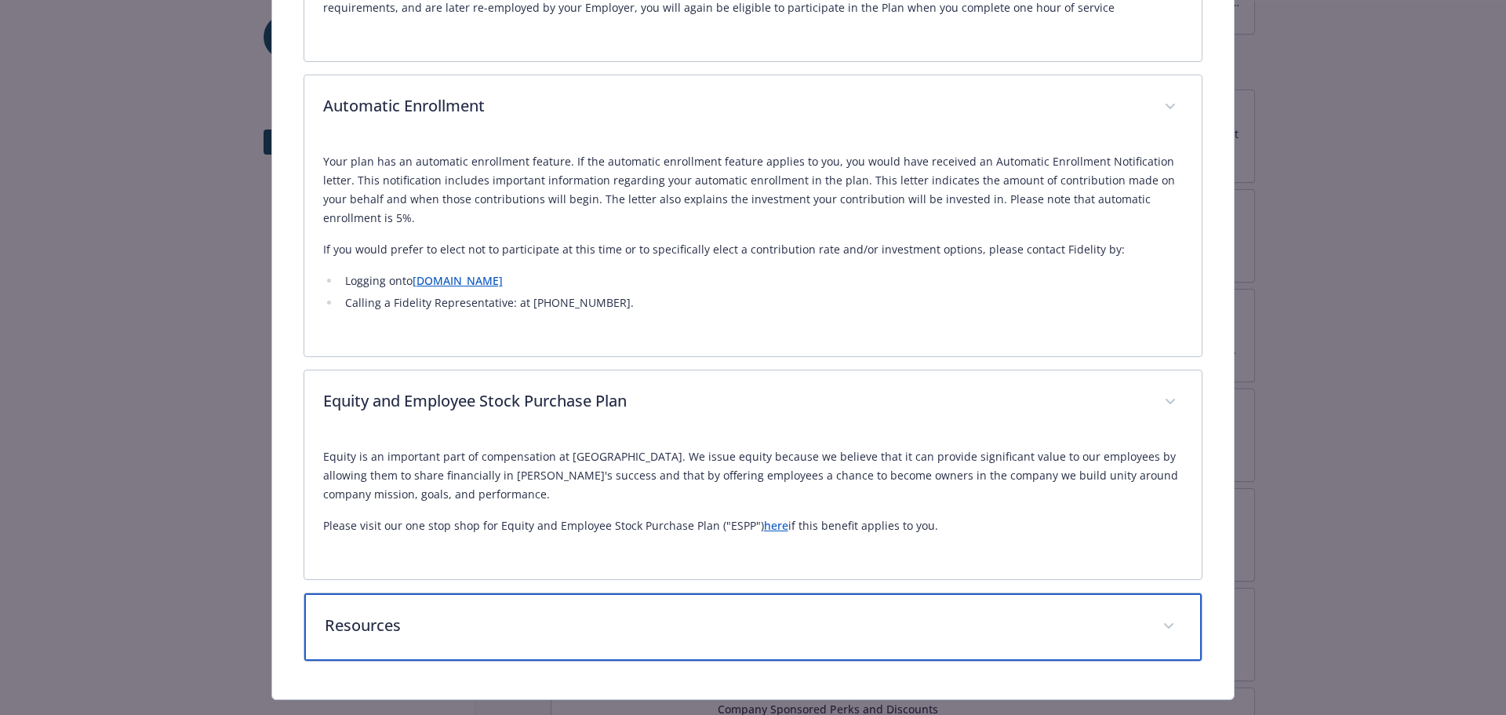
click at [460, 621] on p "Resources" at bounding box center [735, 625] width 820 height 24
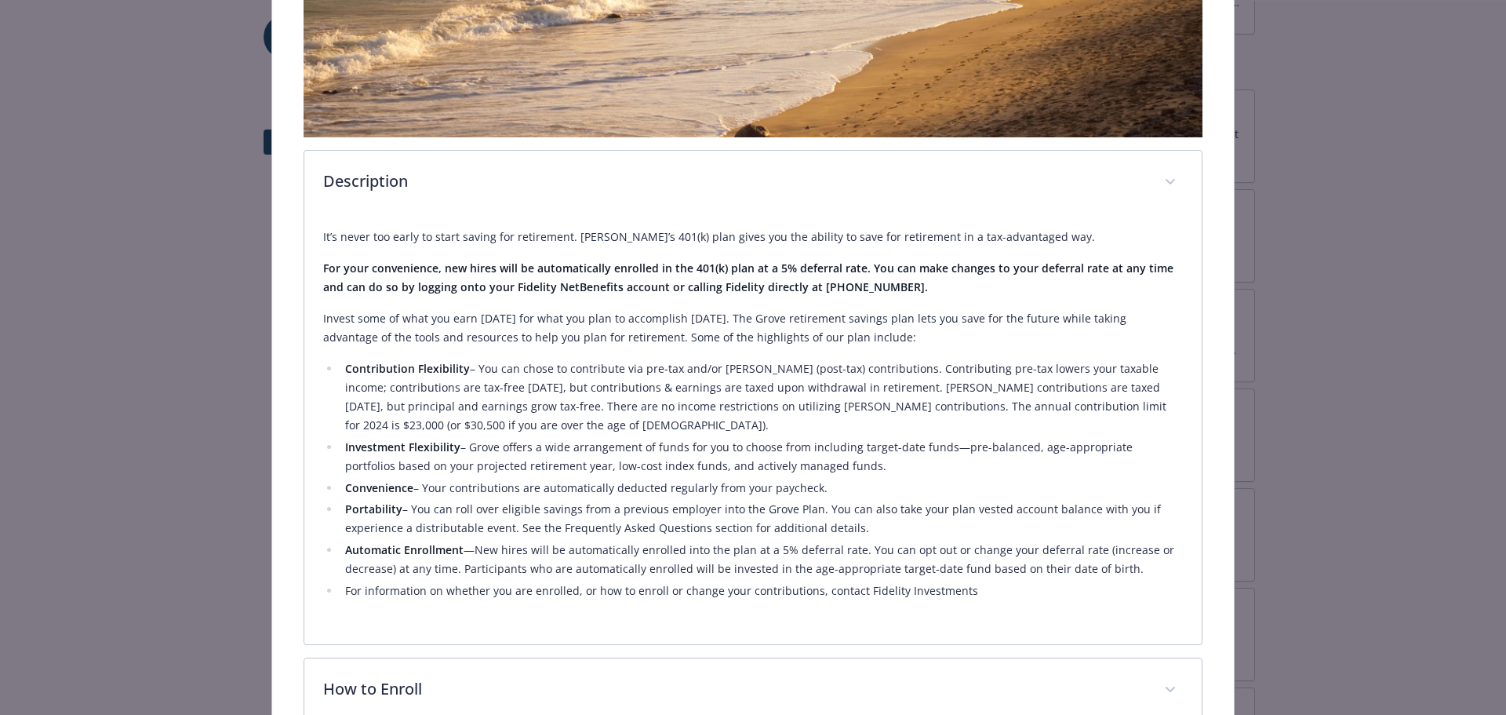
scroll to position [351, 0]
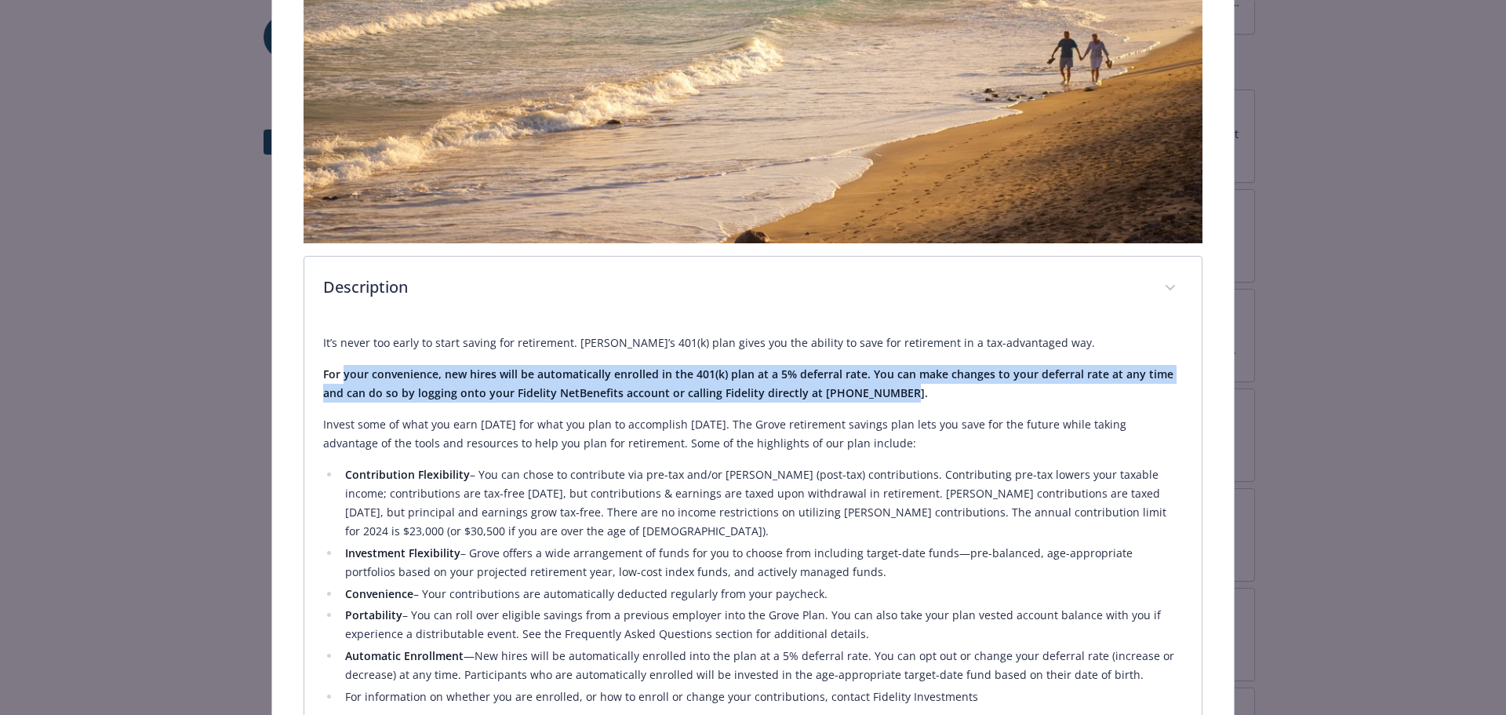
drag, startPoint x: 340, startPoint y: 372, endPoint x: 916, endPoint y: 384, distance: 576.0
click at [916, 384] on p "For your convenience, new hires will be automatically enrolled in the 401(k) pl…" at bounding box center [753, 384] width 861 height 38
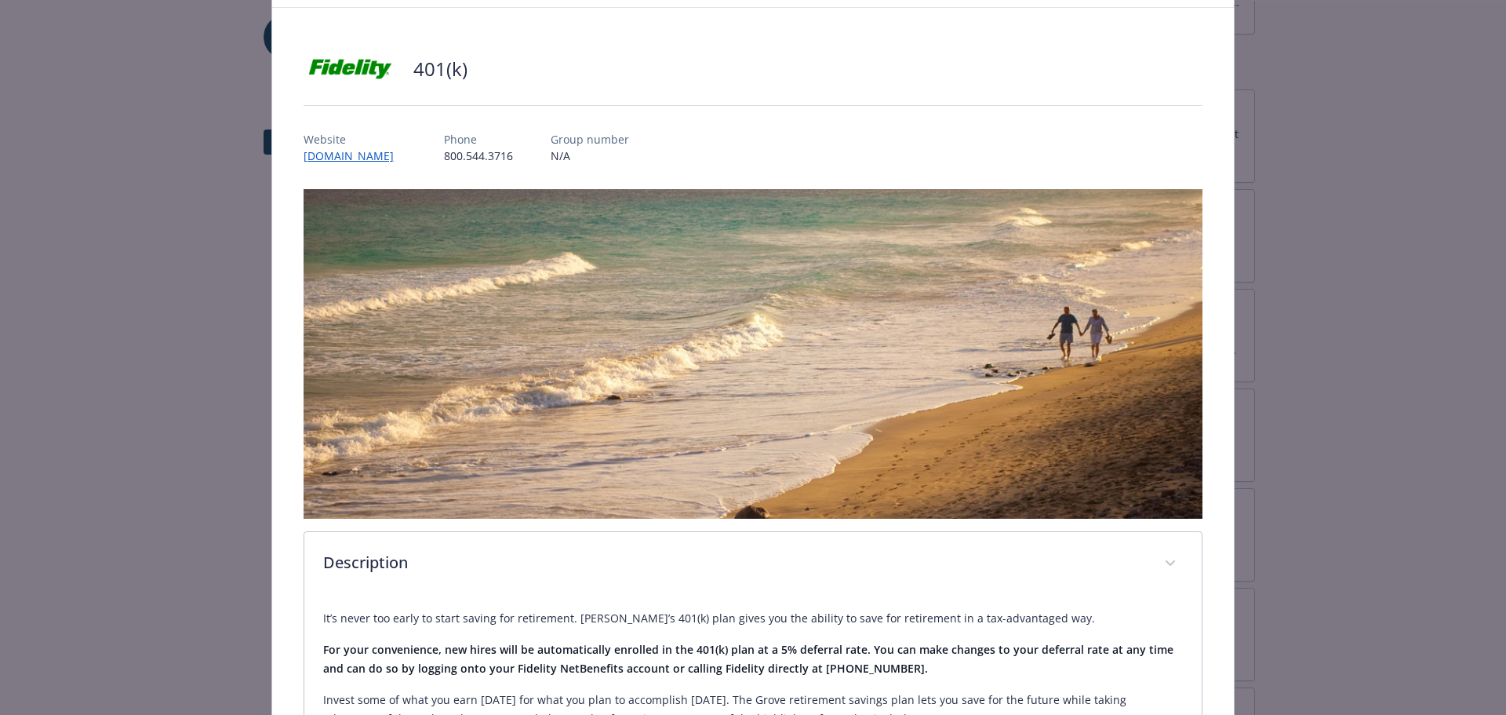
scroll to position [0, 0]
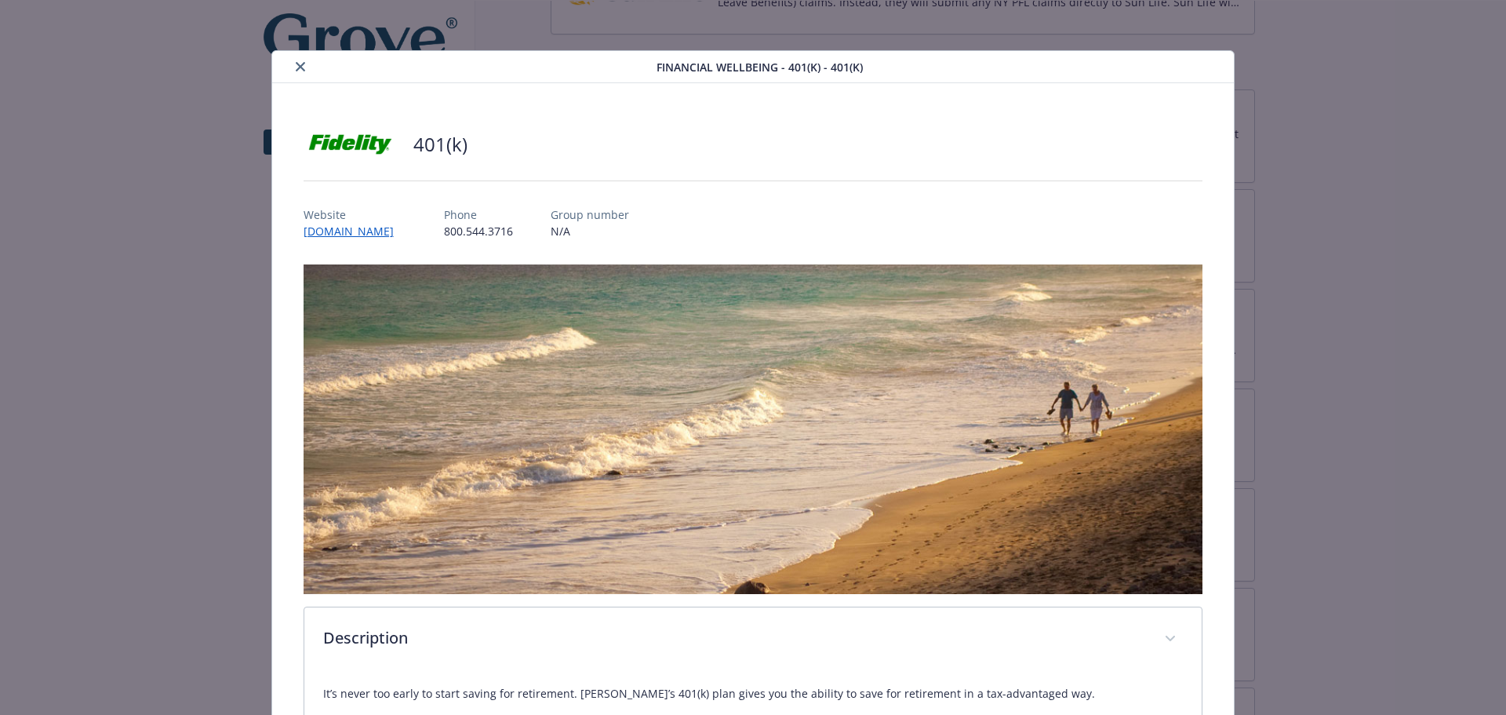
click at [300, 68] on icon "close" at bounding box center [300, 66] width 9 height 9
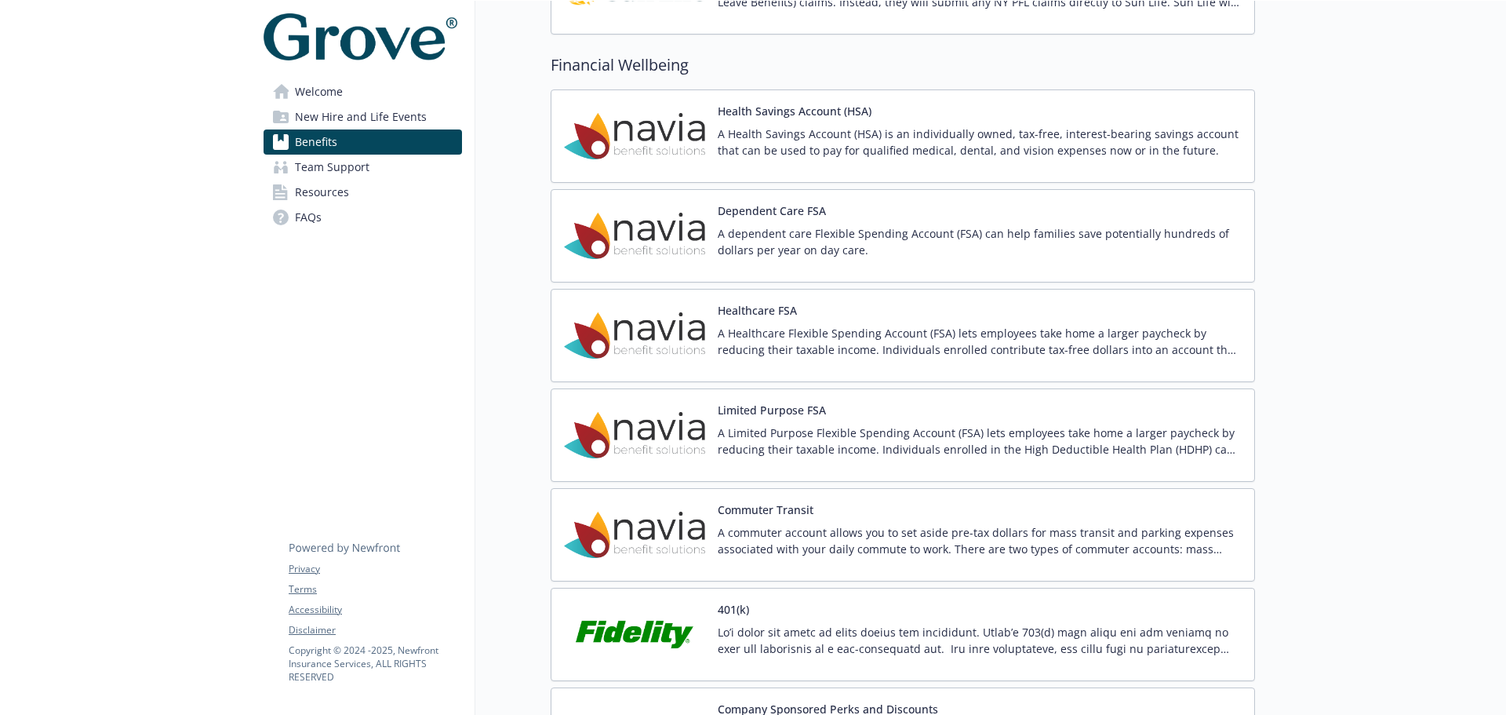
click at [344, 119] on span "New Hire and Life Events" at bounding box center [361, 116] width 132 height 25
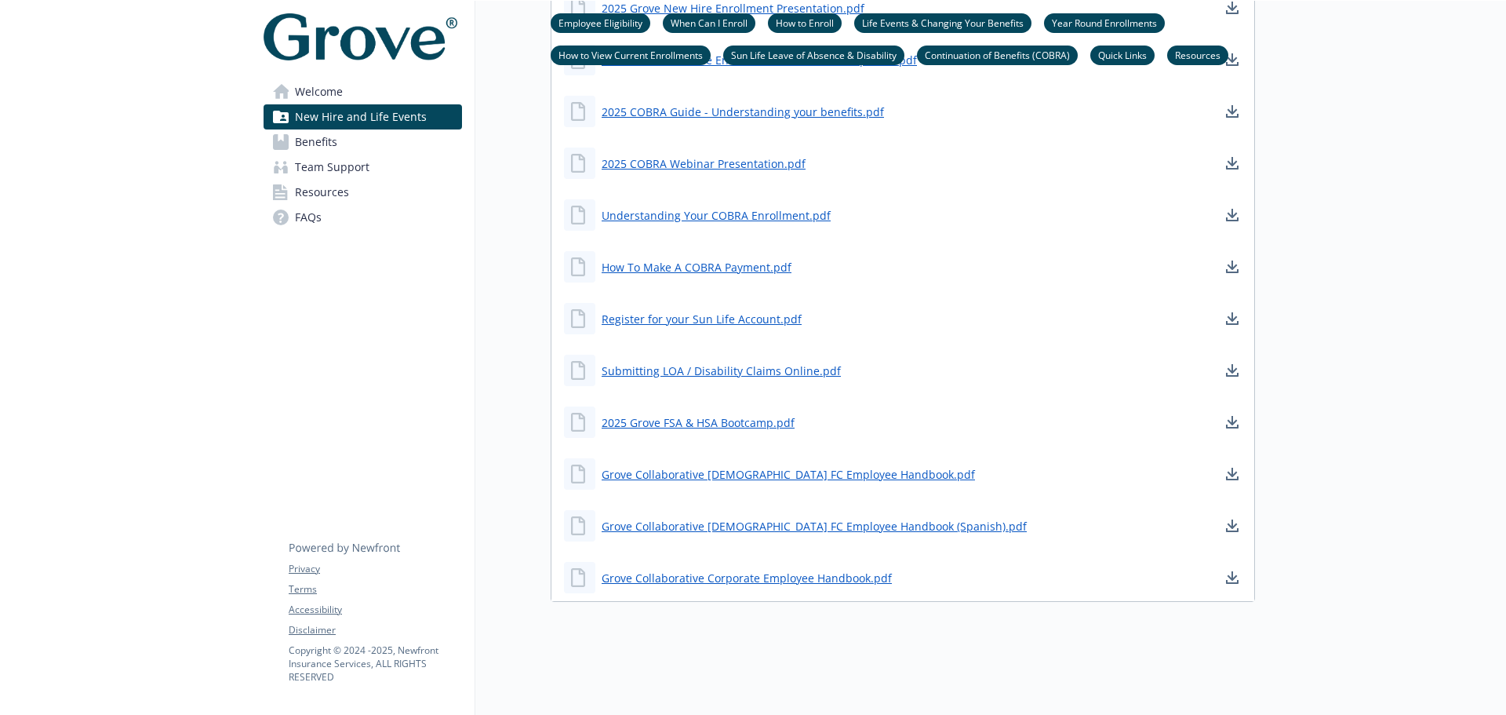
scroll to position [1673, 0]
click at [333, 140] on span "Benefits" at bounding box center [316, 141] width 42 height 25
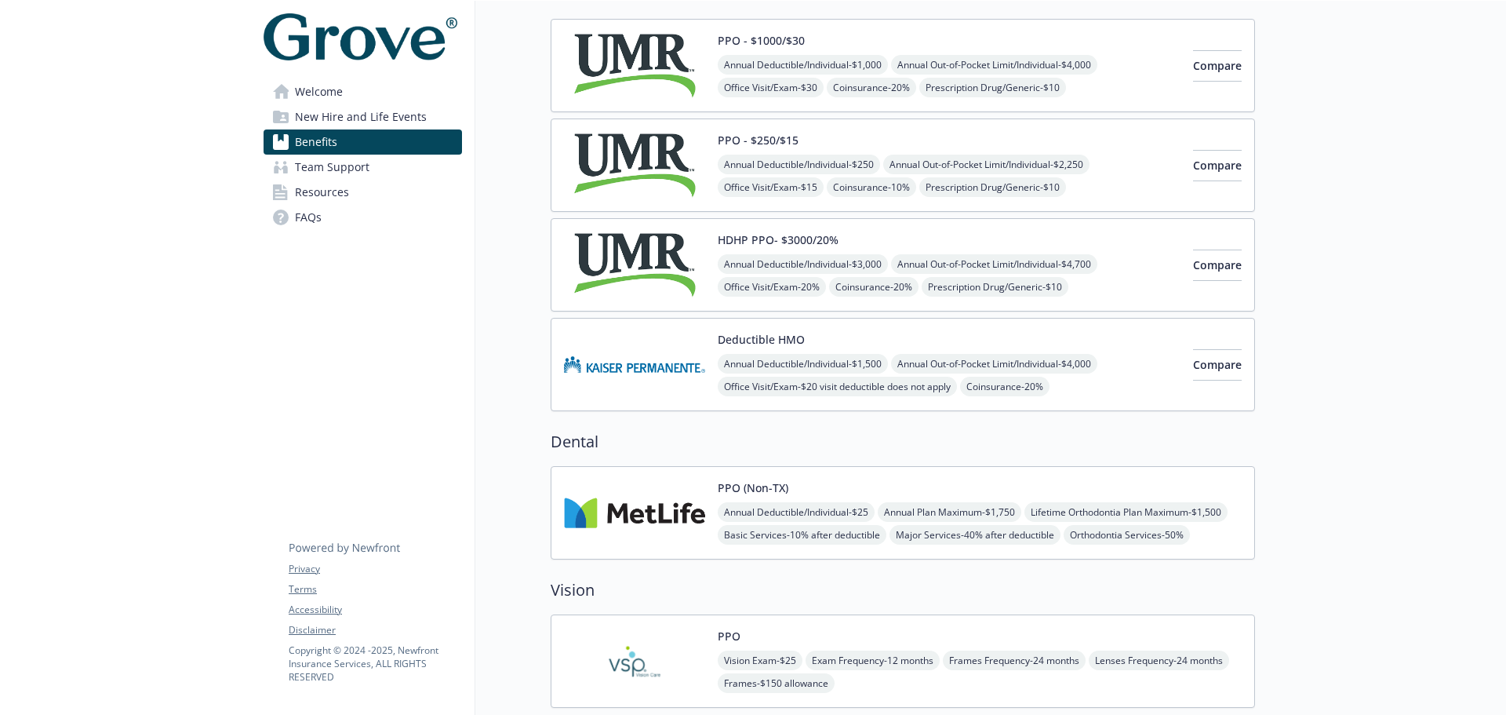
scroll to position [157, 0]
click at [674, 359] on img at bounding box center [634, 362] width 141 height 67
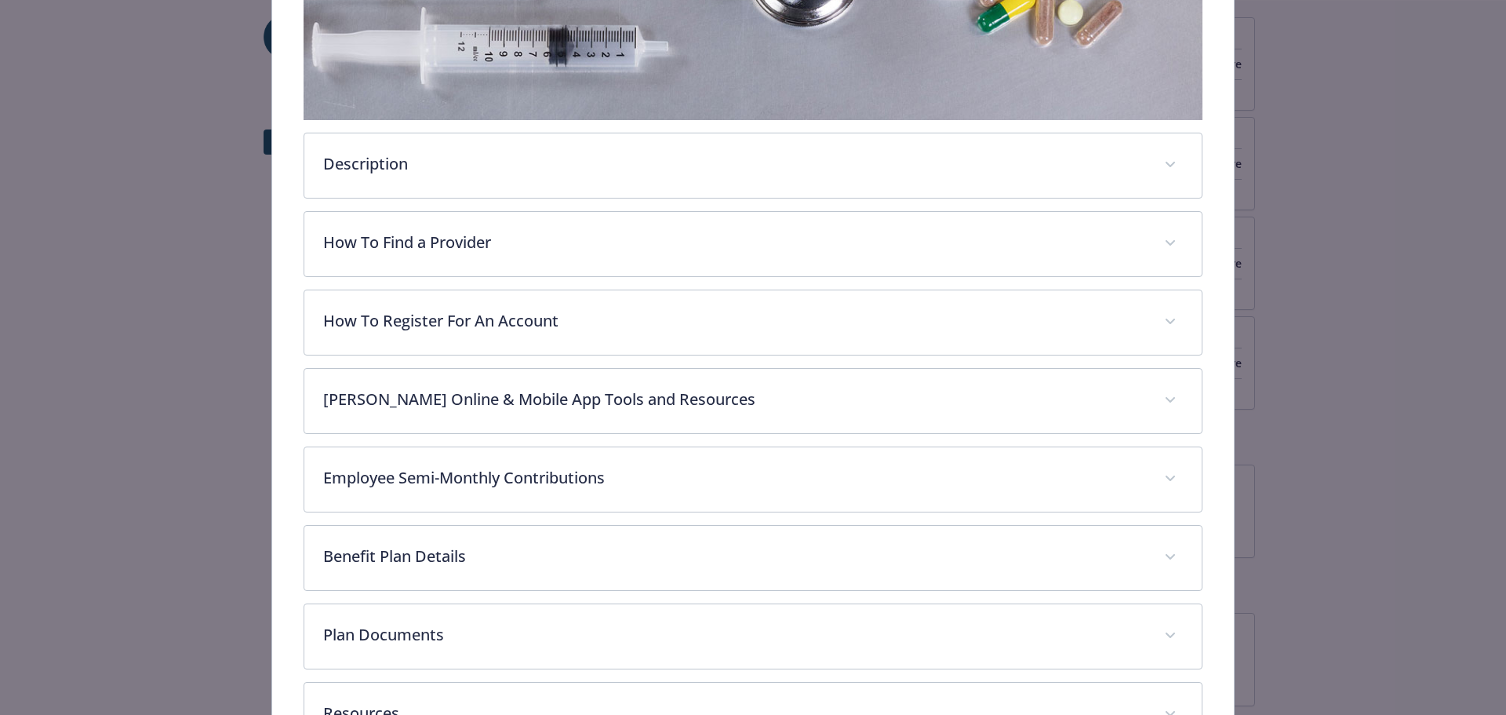
scroll to position [544, 0]
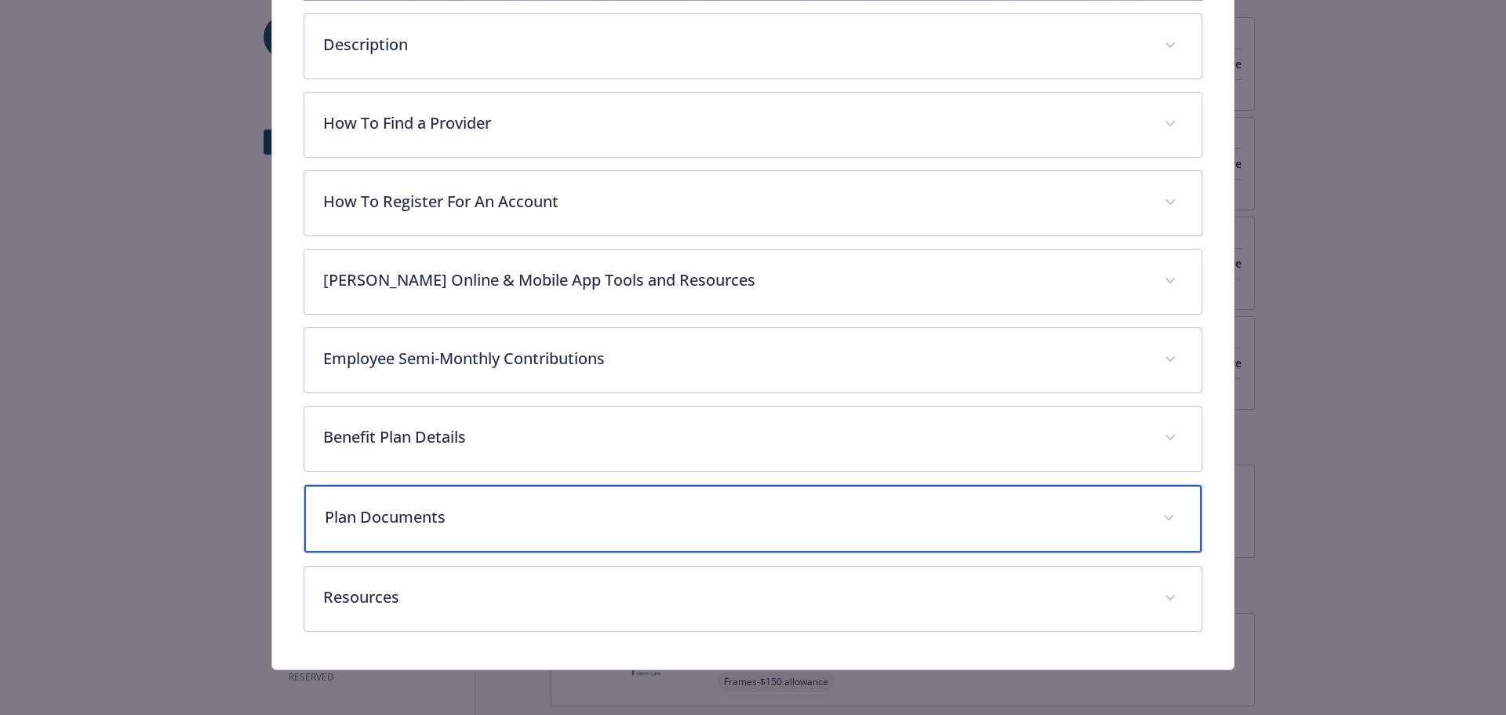
click at [413, 513] on p "Plan Documents" at bounding box center [735, 517] width 820 height 24
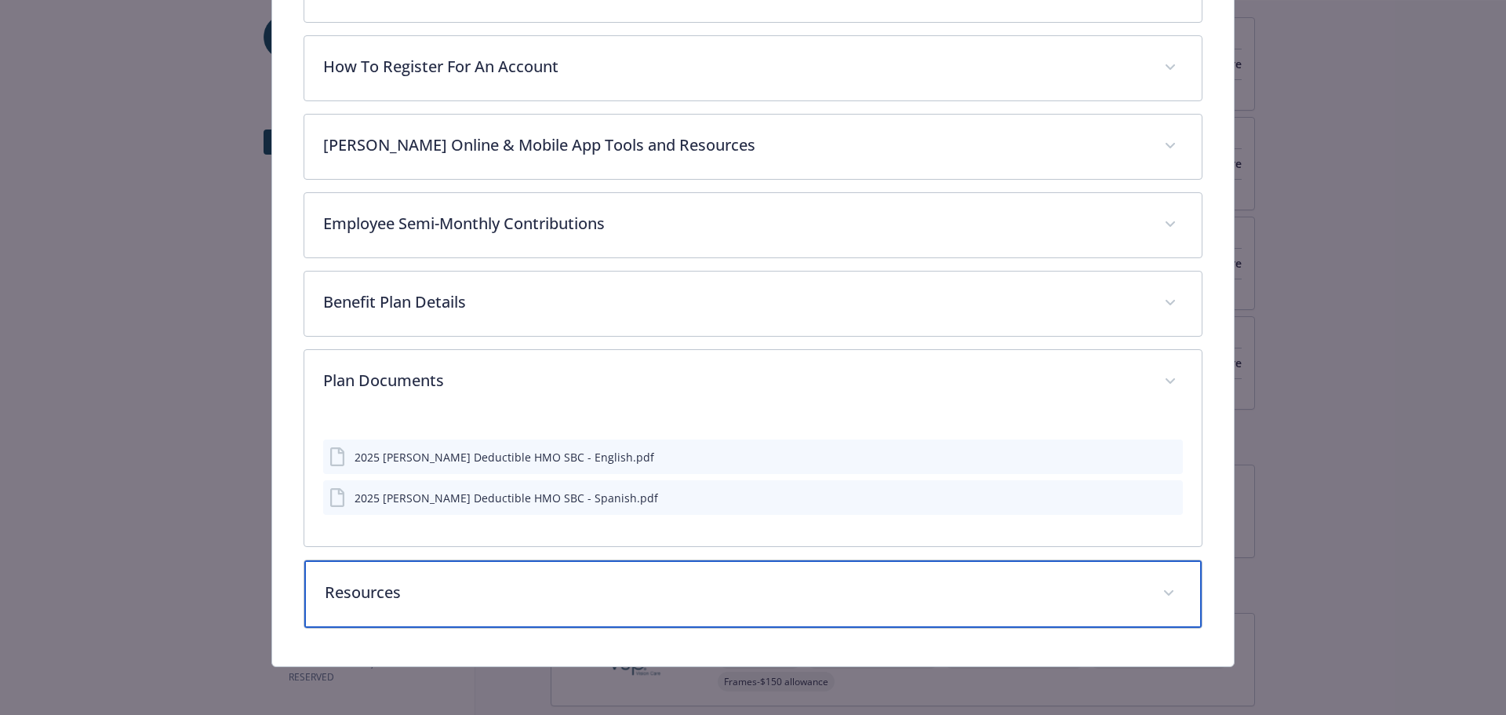
click at [420, 606] on div "Resources" at bounding box center [753, 593] width 898 height 67
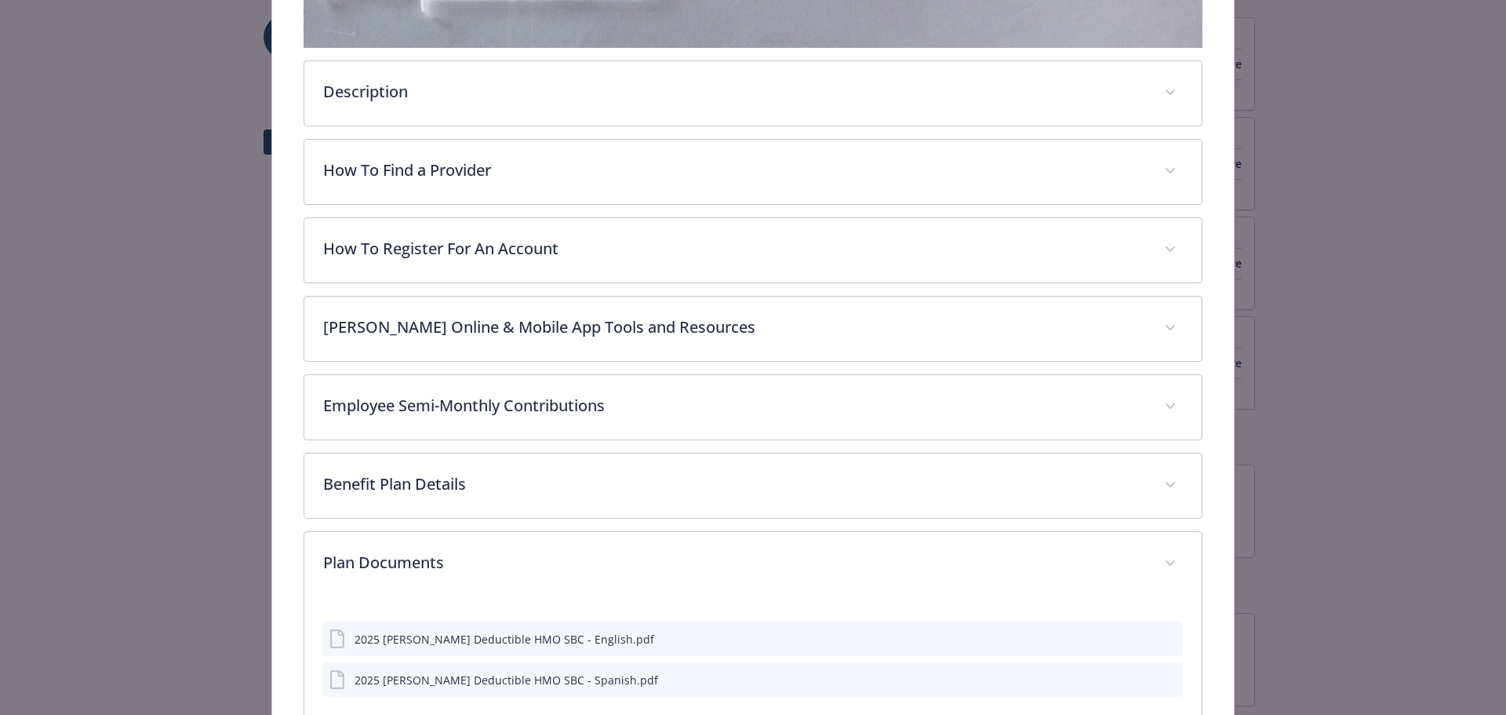
scroll to position [419, 0]
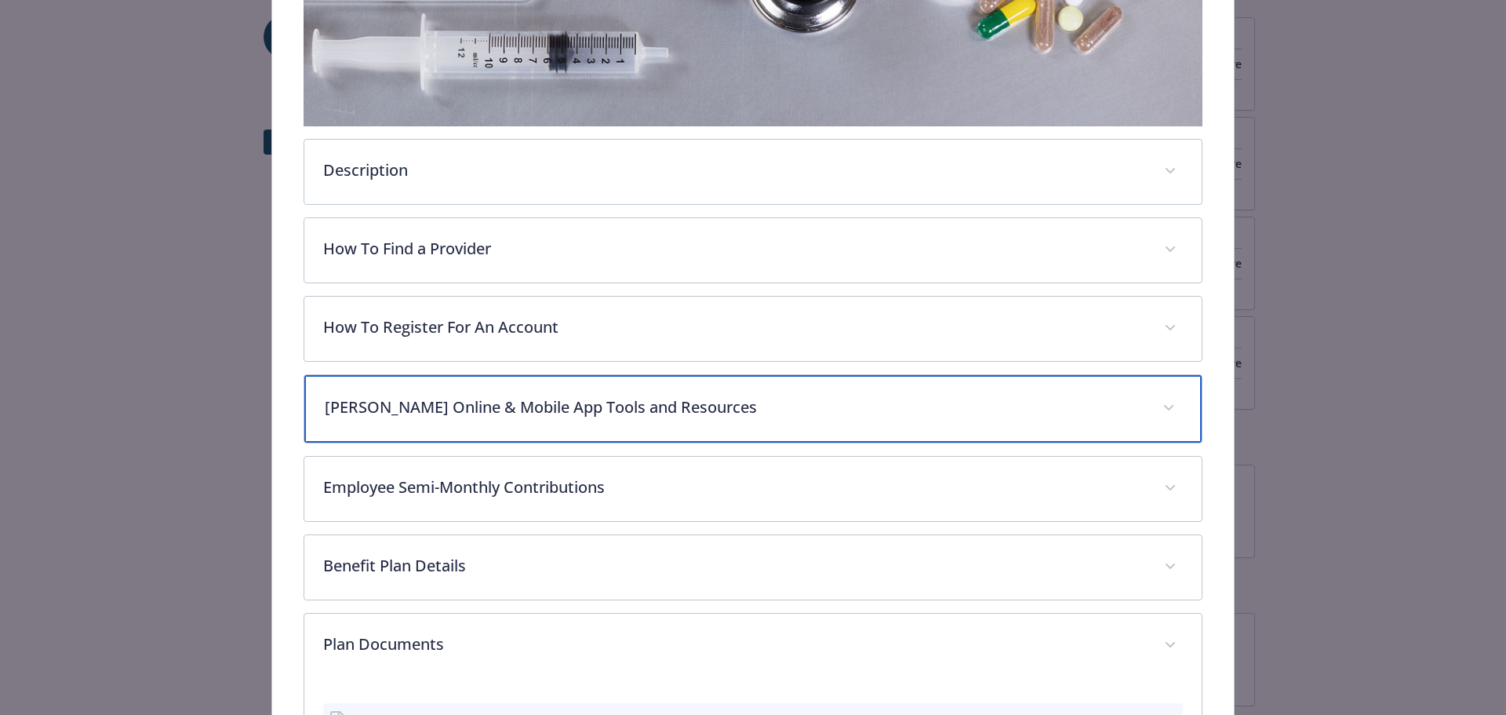
click at [504, 413] on p "[PERSON_NAME] Online & Mobile App Tools and Resources" at bounding box center [735, 407] width 820 height 24
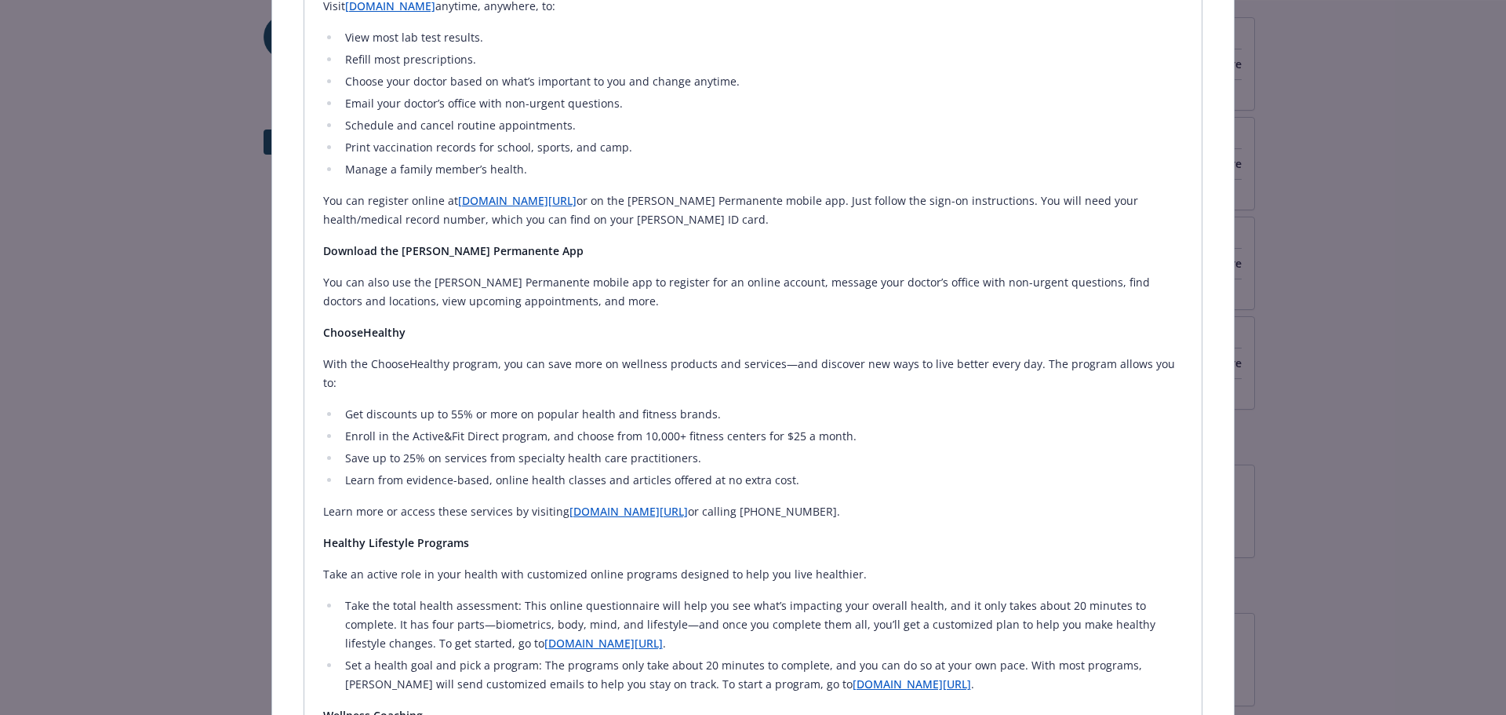
scroll to position [965, 0]
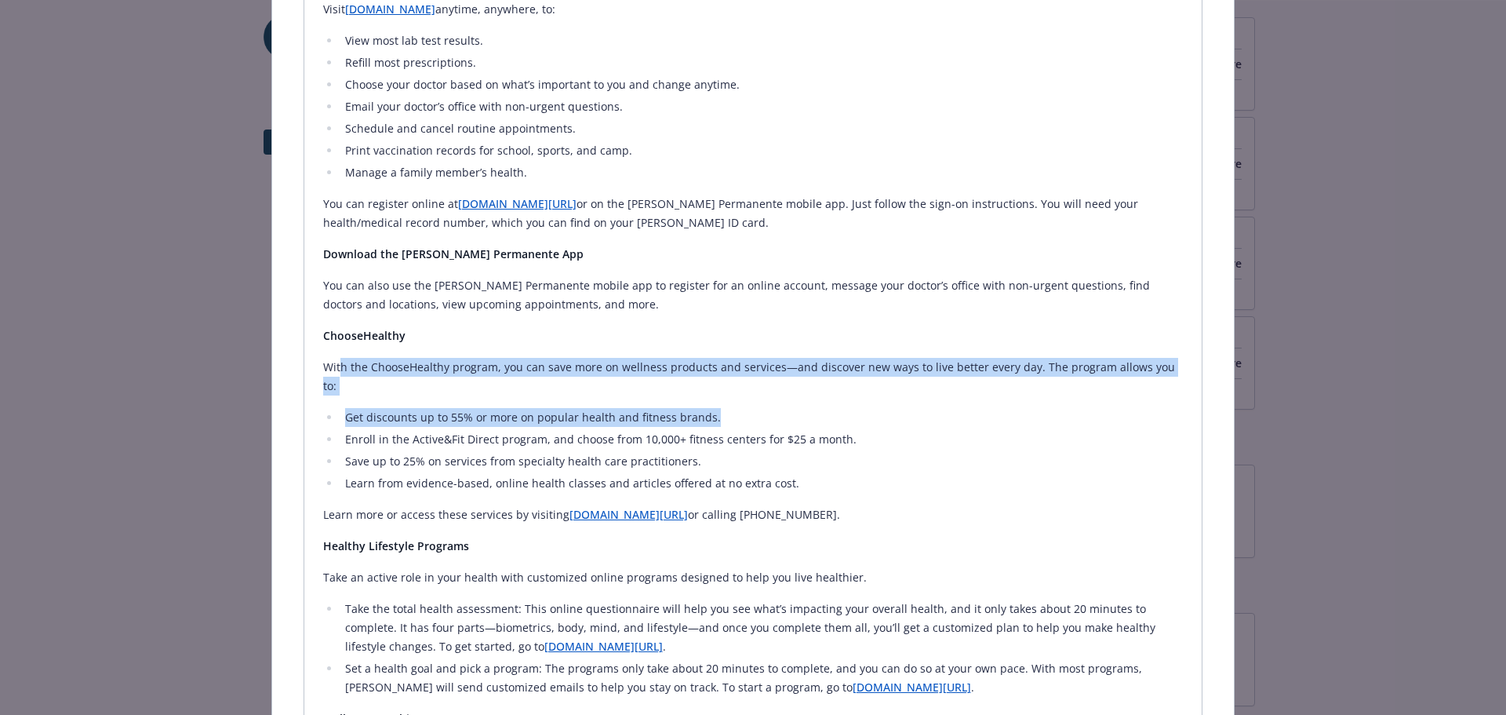
drag, startPoint x: 340, startPoint y: 362, endPoint x: 937, endPoint y: 426, distance: 600.4
click at [1200, 405] on div "Deductible HMO Website [DOMAIN_NAME] Phone [PHONE_NUMBER] Group number 712324 D…" at bounding box center [753, 293] width 963 height 2351
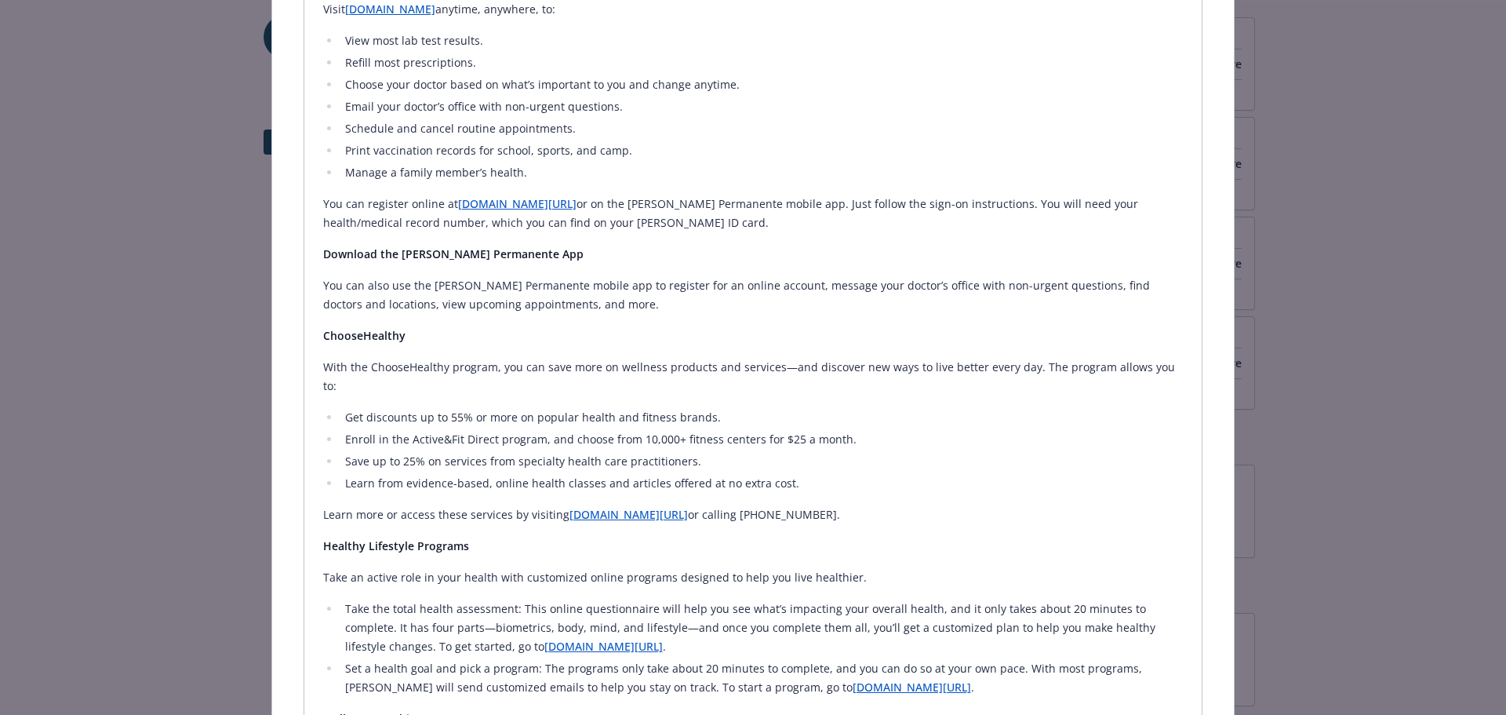
click at [817, 430] on li "Enroll in the Active&Fit Direct program, and choose from 10,000+ fitness center…" at bounding box center [761, 439] width 843 height 19
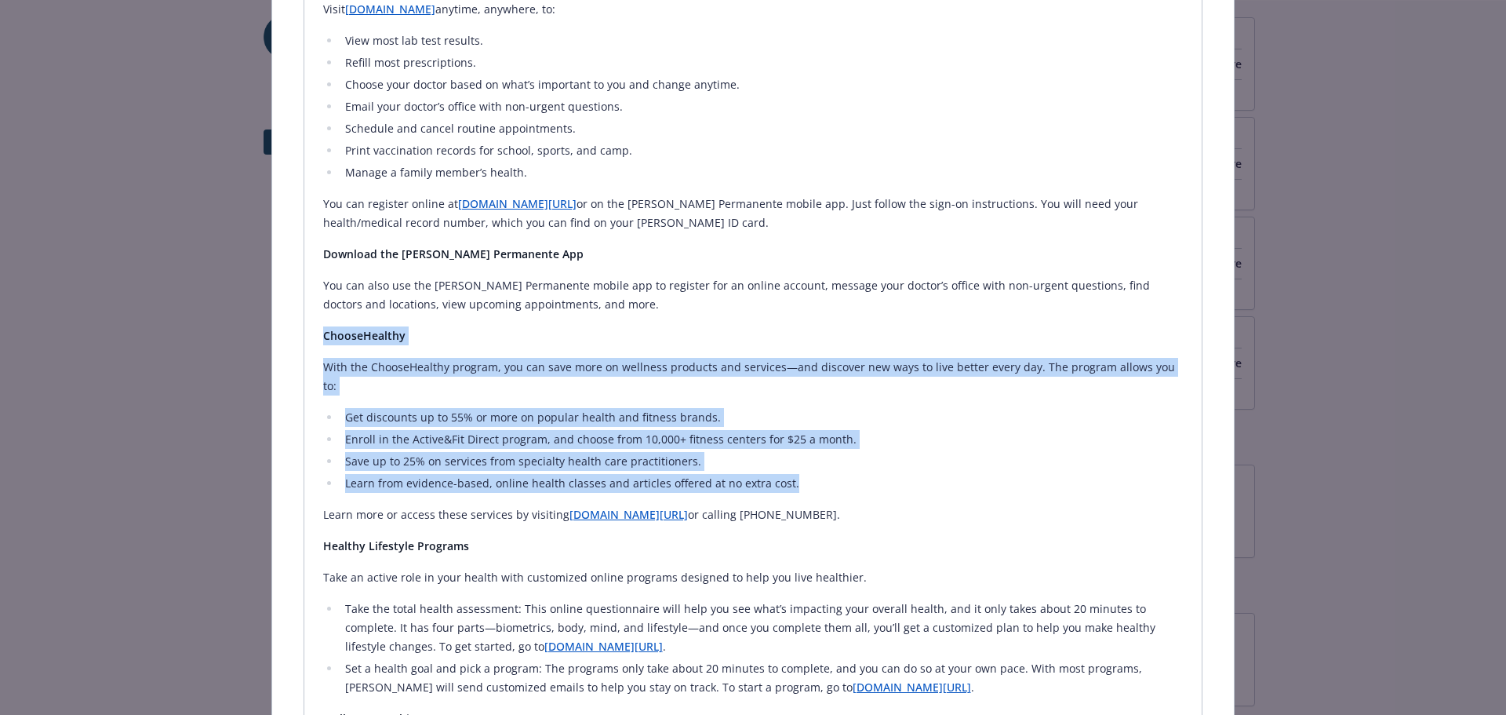
drag, startPoint x: 785, startPoint y: 468, endPoint x: 282, endPoint y: 341, distance: 519.2
click at [282, 341] on div "Deductible HMO Website [DOMAIN_NAME] Phone [PHONE_NUMBER] Group number 712324 D…" at bounding box center [753, 293] width 963 height 2351
click at [878, 386] on div "Manage Your Care Online Your connection to great health and great care is only …" at bounding box center [753, 363] width 861 height 891
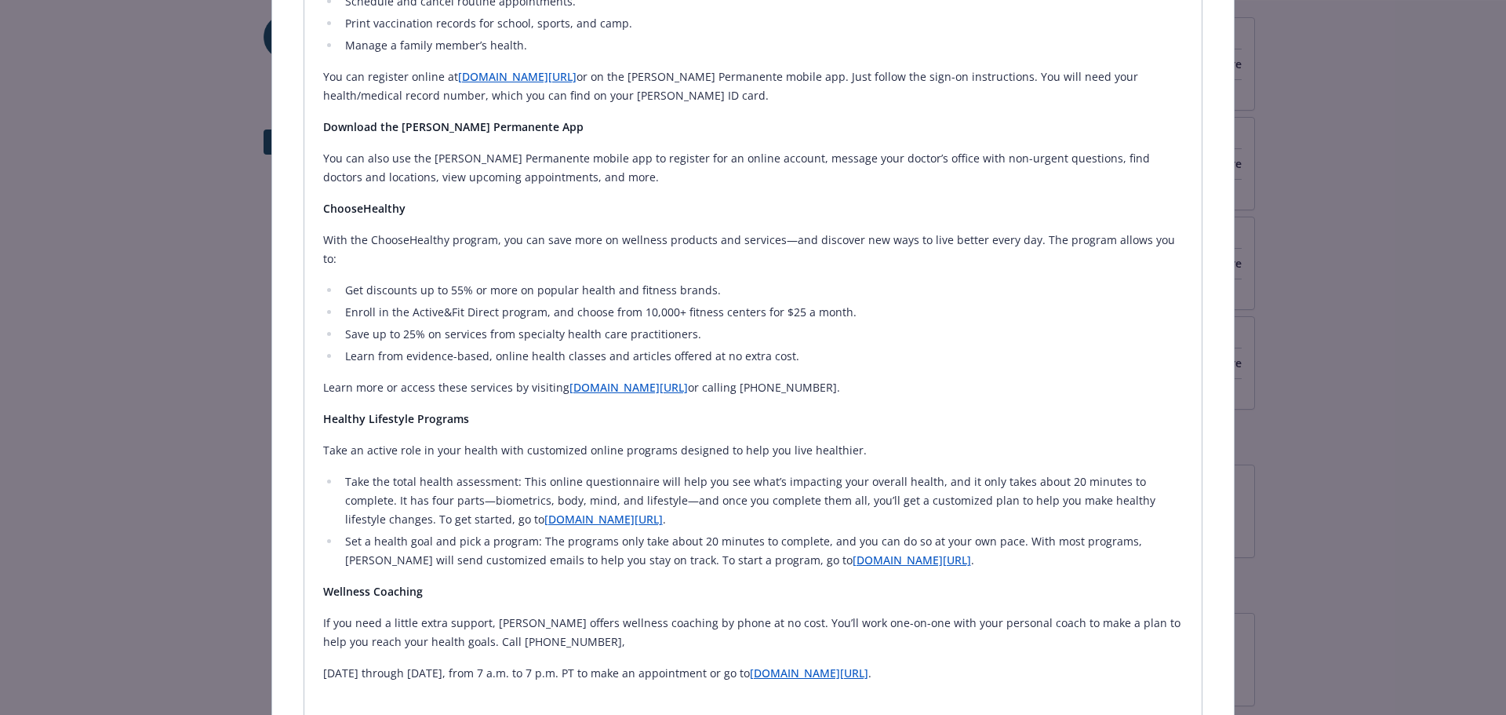
scroll to position [1122, 0]
